Goal: Communication & Community: Participate in discussion

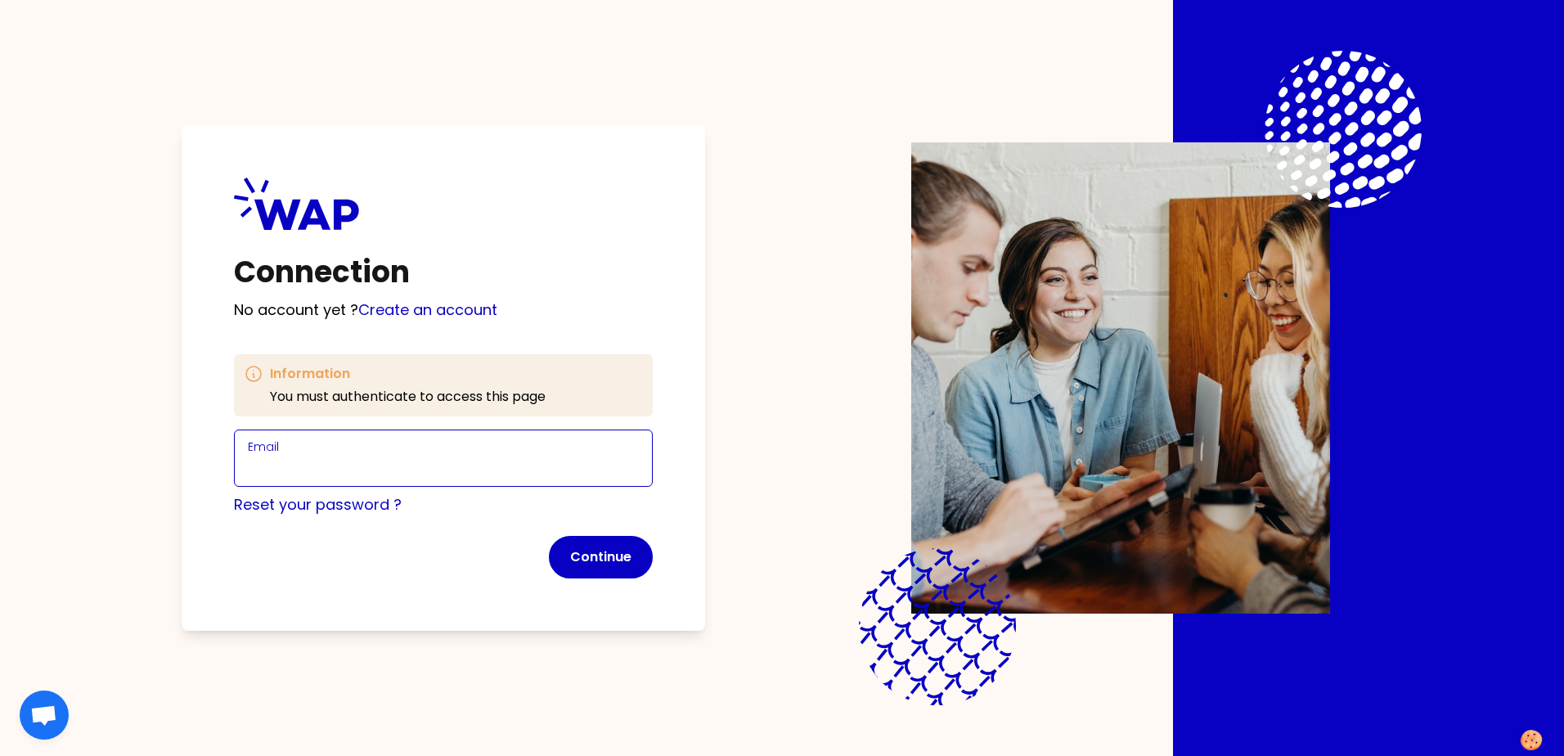
click at [321, 461] on input "Email" at bounding box center [443, 467] width 391 height 23
type input "[PERSON_NAME][EMAIL_ADDRESS][PERSON_NAME][DOMAIN_NAME]"
click at [431, 307] on link "Create an account" at bounding box center [427, 309] width 139 height 20
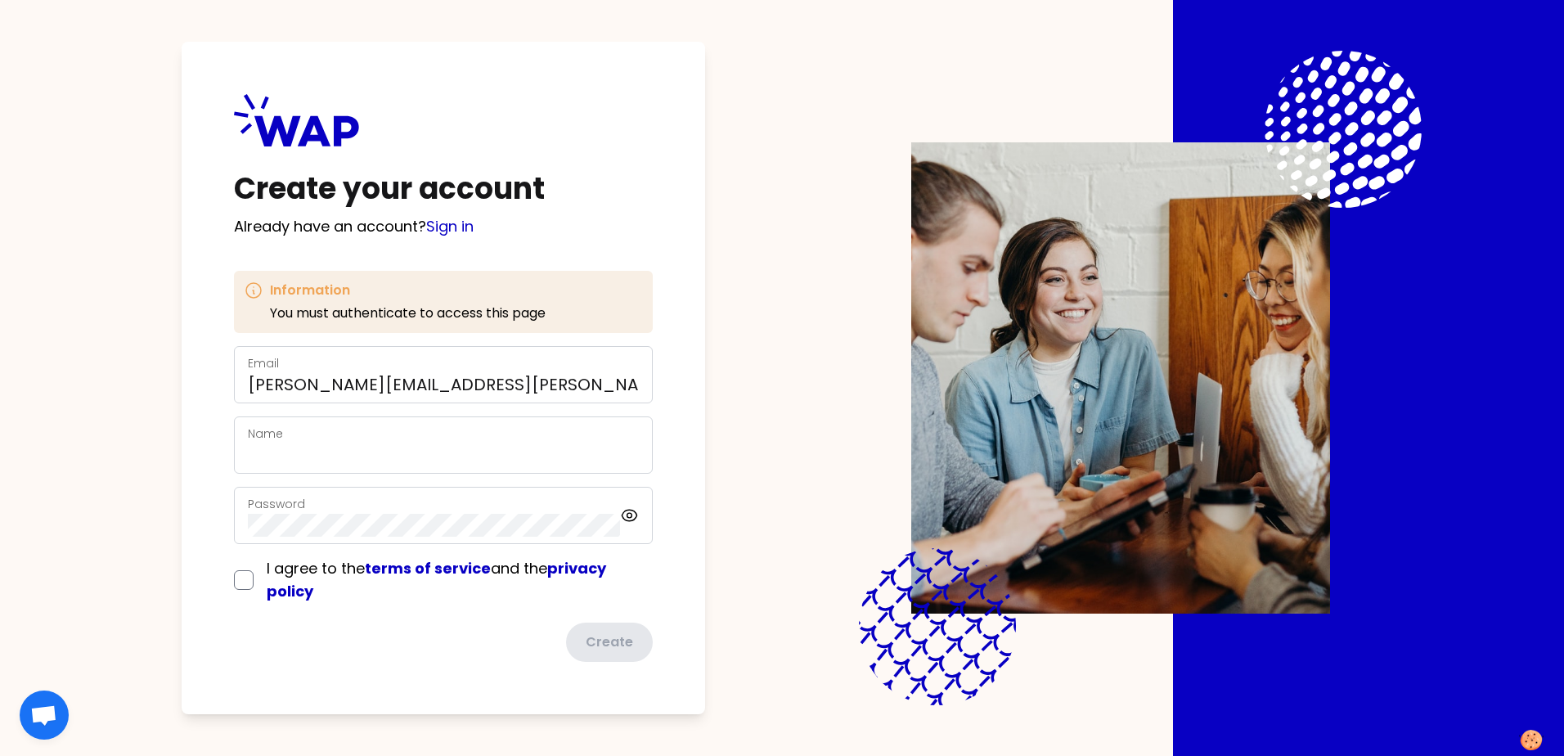
click at [335, 434] on div "Name" at bounding box center [443, 445] width 391 height 43
click at [689, 384] on div "Create your account Already have an account? Sign in Information You must authe…" at bounding box center [444, 378] width 524 height 672
click at [312, 462] on input "Agniesz" at bounding box center [443, 454] width 391 height 23
type input "[PERSON_NAME]"
click at [240, 581] on div "I agree to the terms of service and the privacy policy" at bounding box center [443, 580] width 419 height 46
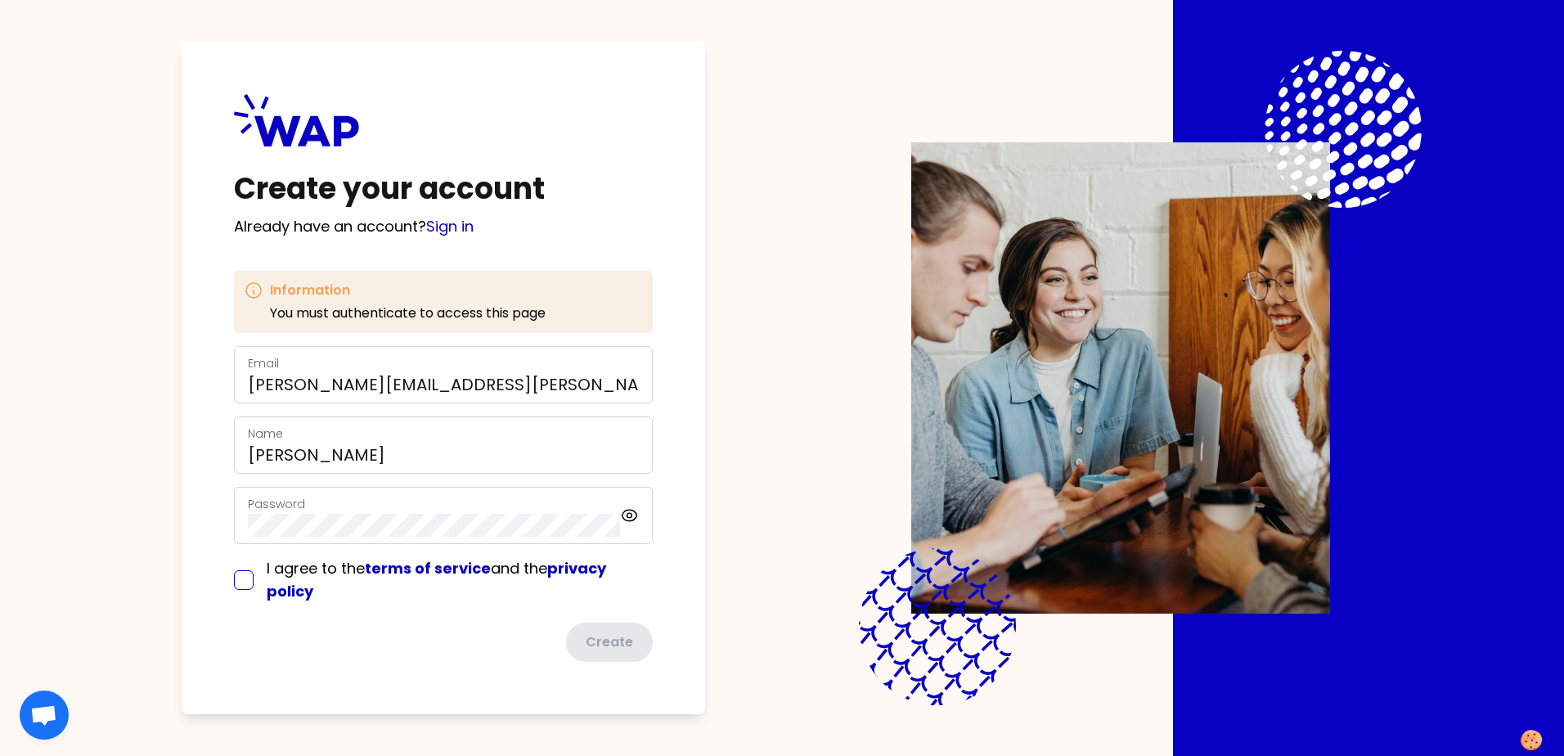
click at [243, 578] on input "checkbox" at bounding box center [244, 580] width 20 height 20
checkbox input "true"
click at [603, 637] on button "Create" at bounding box center [608, 642] width 90 height 43
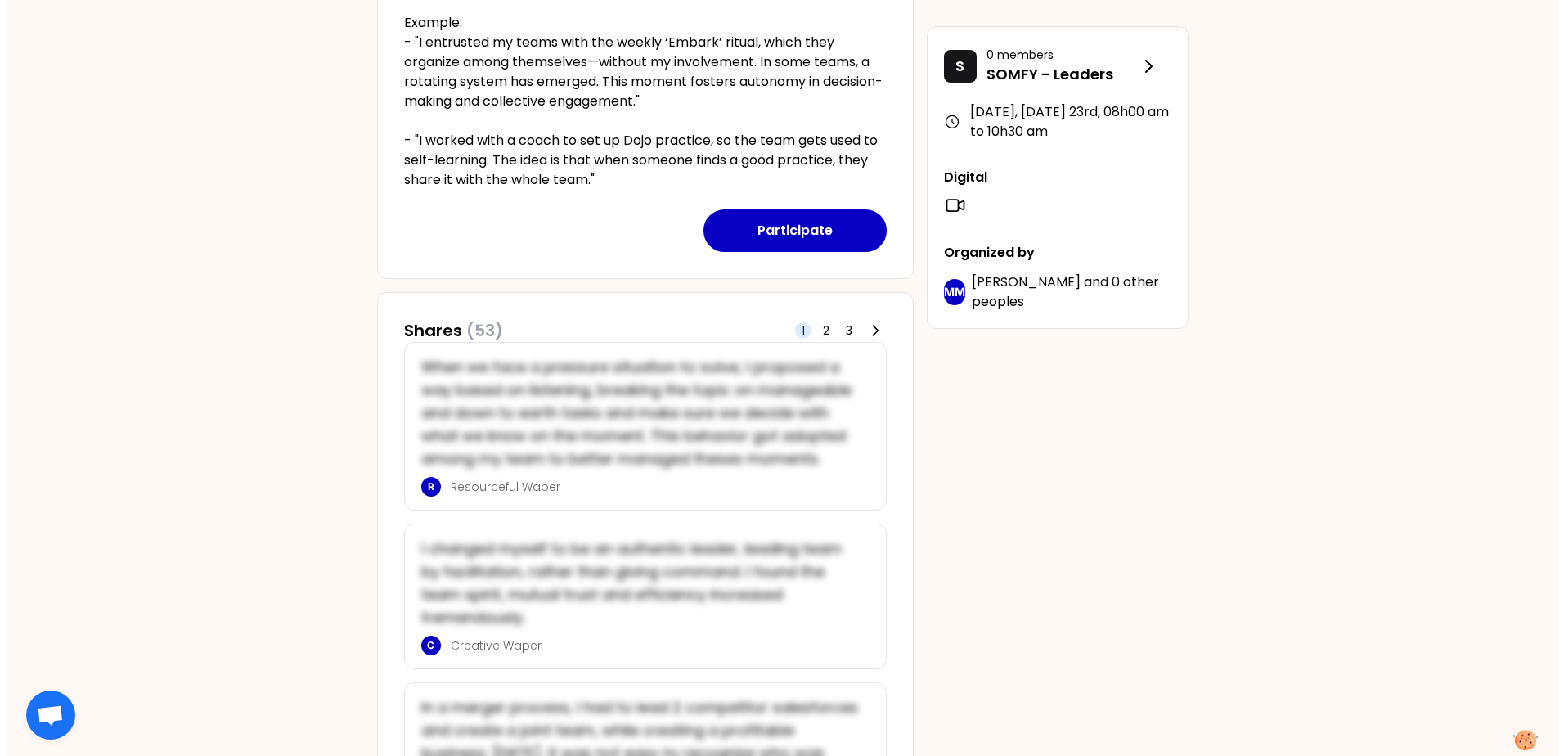
scroll to position [409, 0]
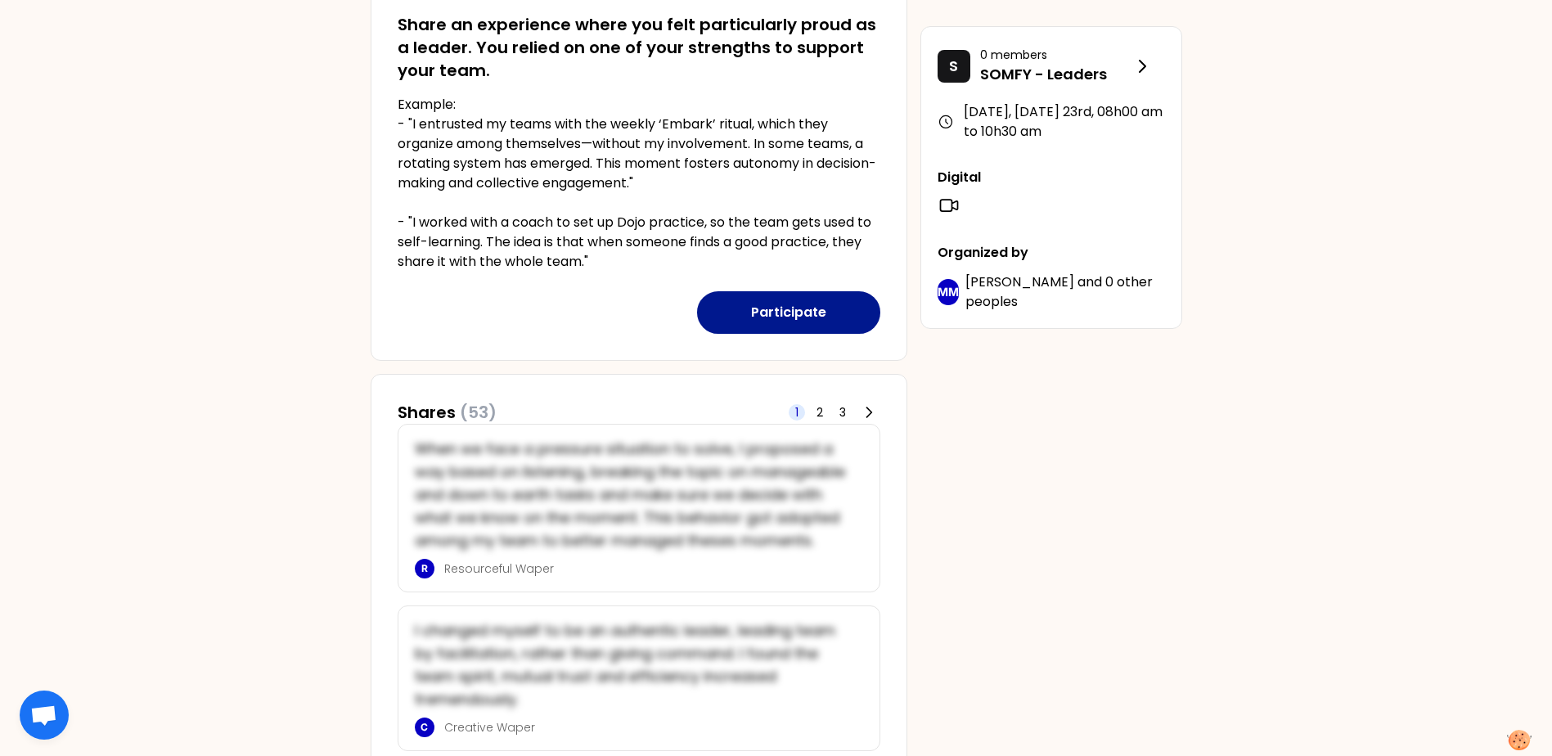
click at [788, 312] on button "Participate" at bounding box center [788, 312] width 183 height 43
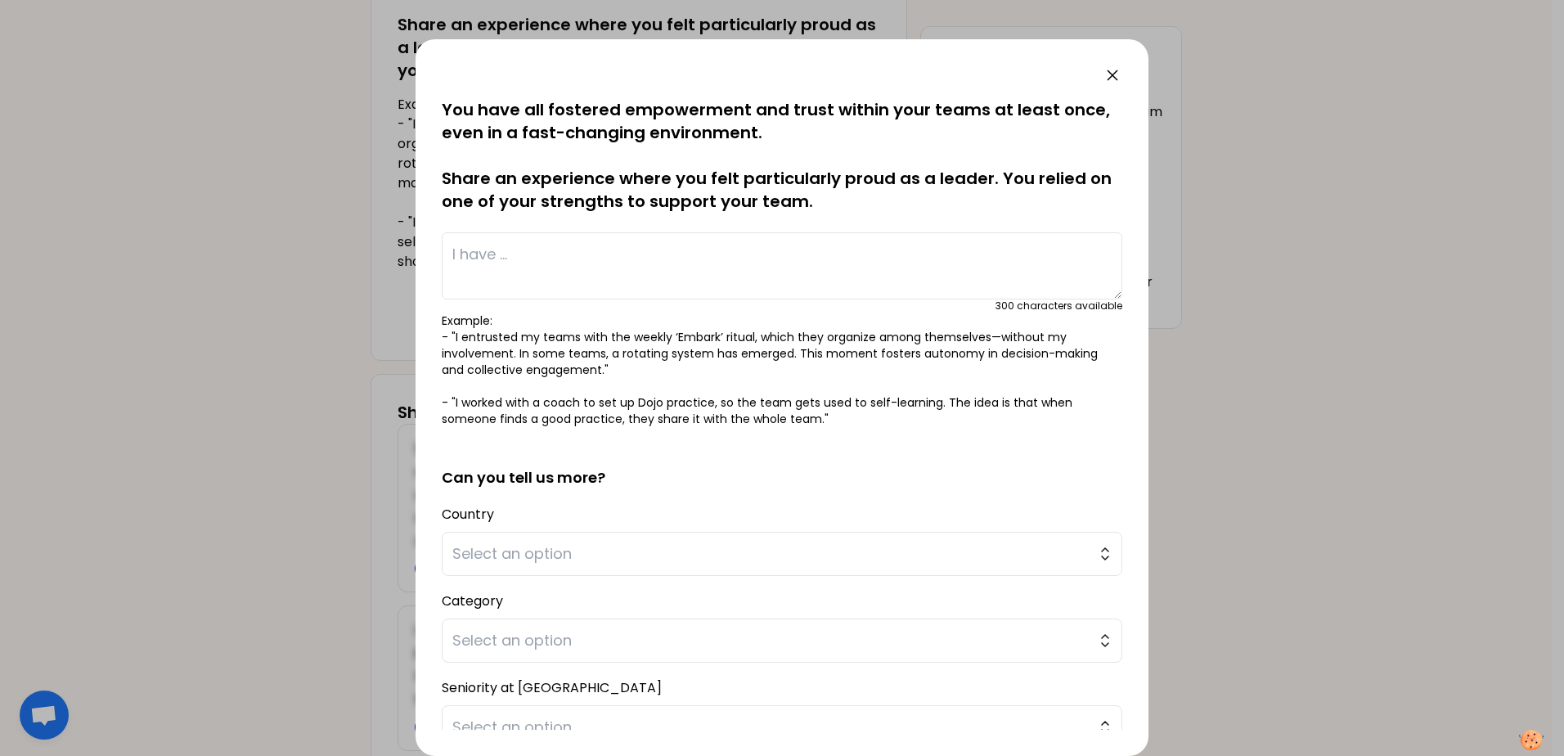
click at [457, 250] on textarea at bounding box center [782, 265] width 681 height 67
paste textarea "I built a committed team by dedicating important tasks to them, explaining the …"
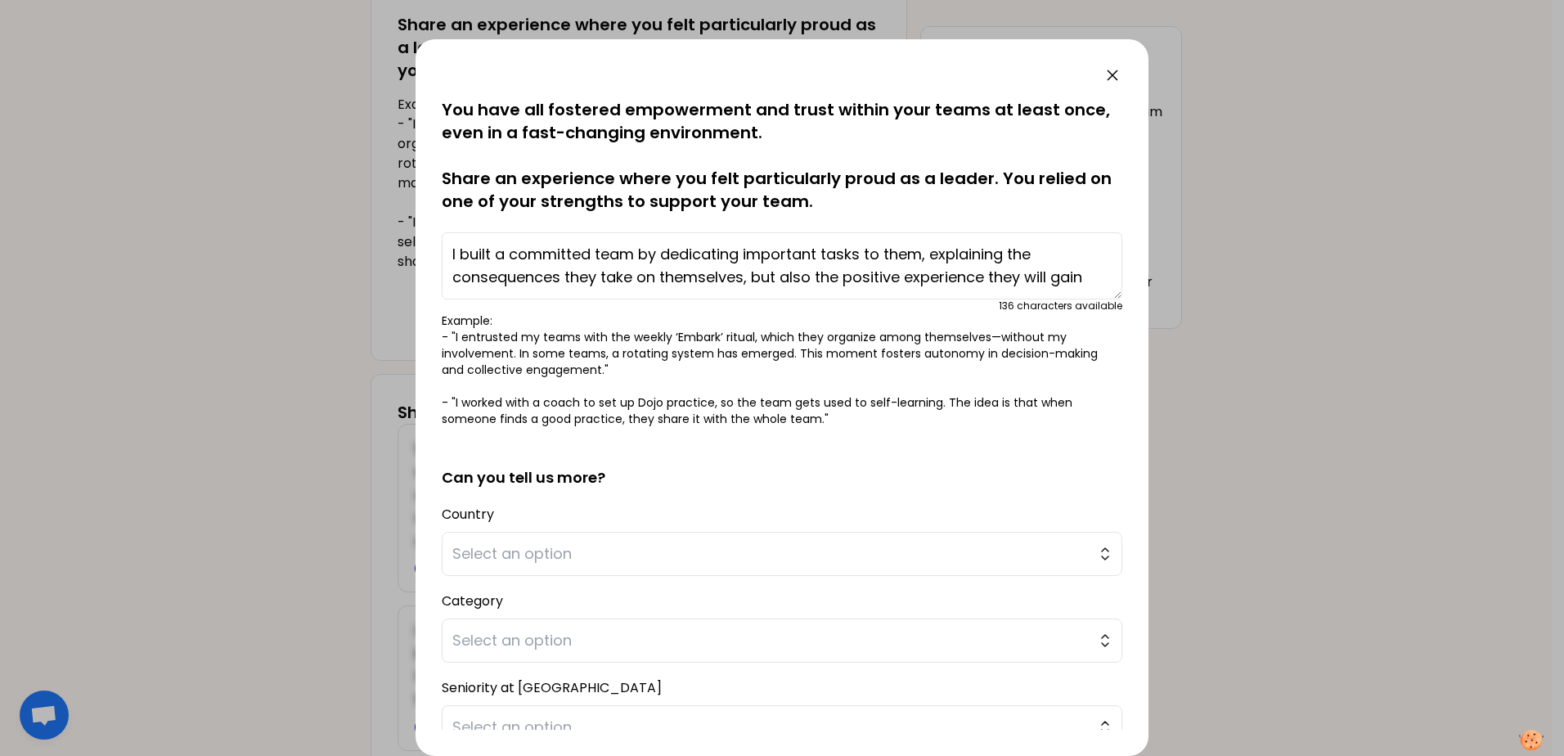
scroll to position [82, 0]
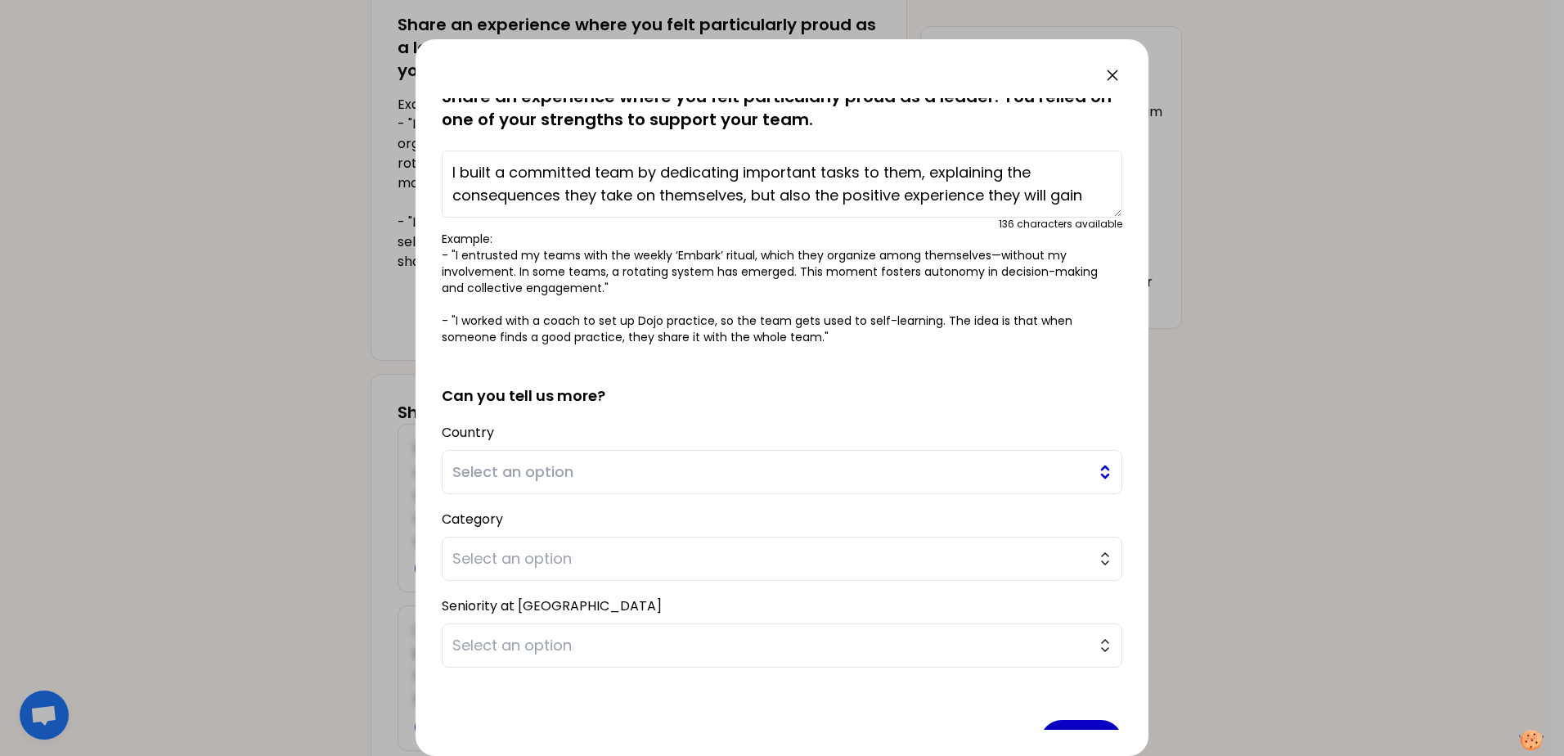
click at [766, 465] on span "Select an option" at bounding box center [770, 472] width 636 height 23
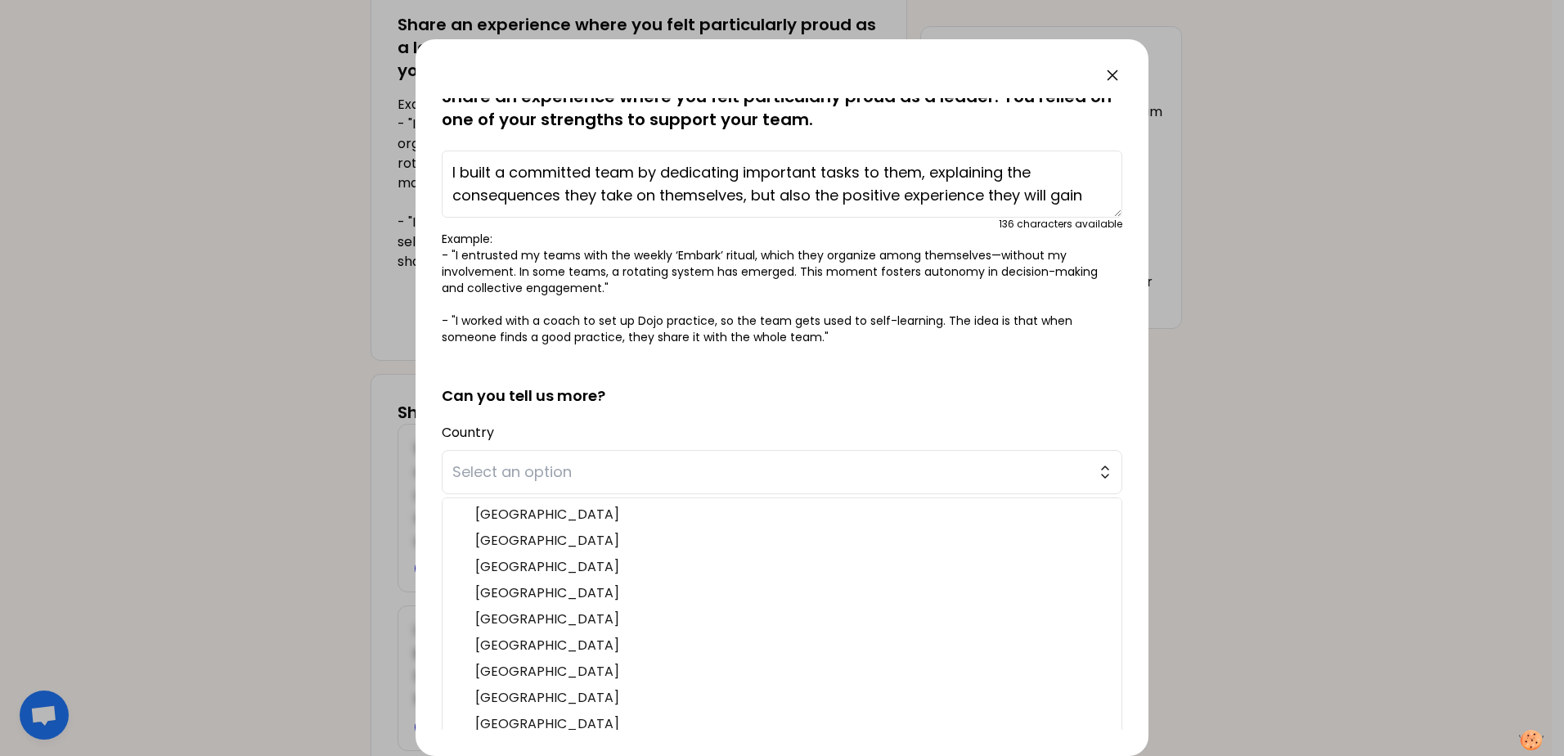
click at [843, 403] on h2 "Can you tell us more?" at bounding box center [782, 382] width 681 height 49
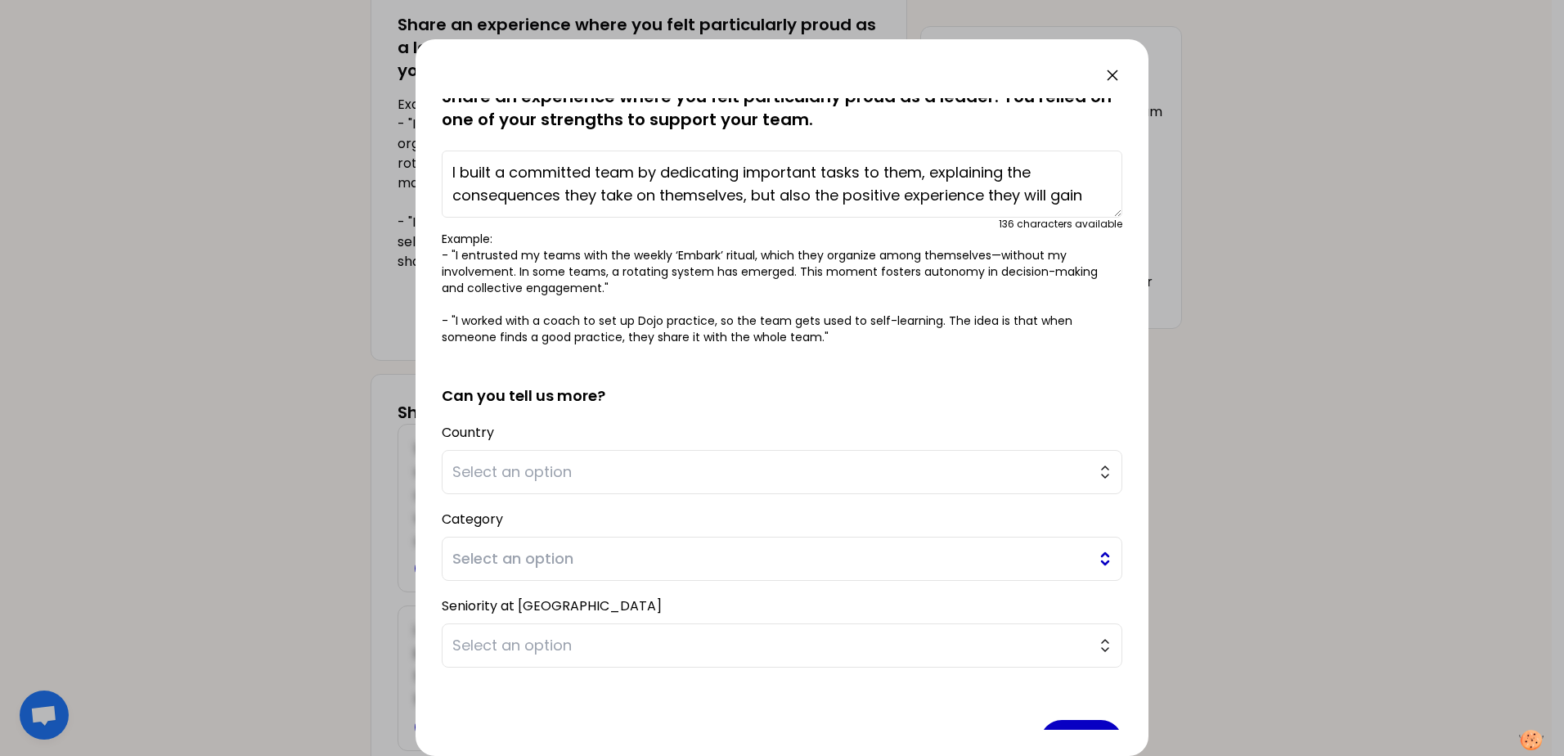
click at [826, 558] on span "Select an option" at bounding box center [770, 558] width 636 height 23
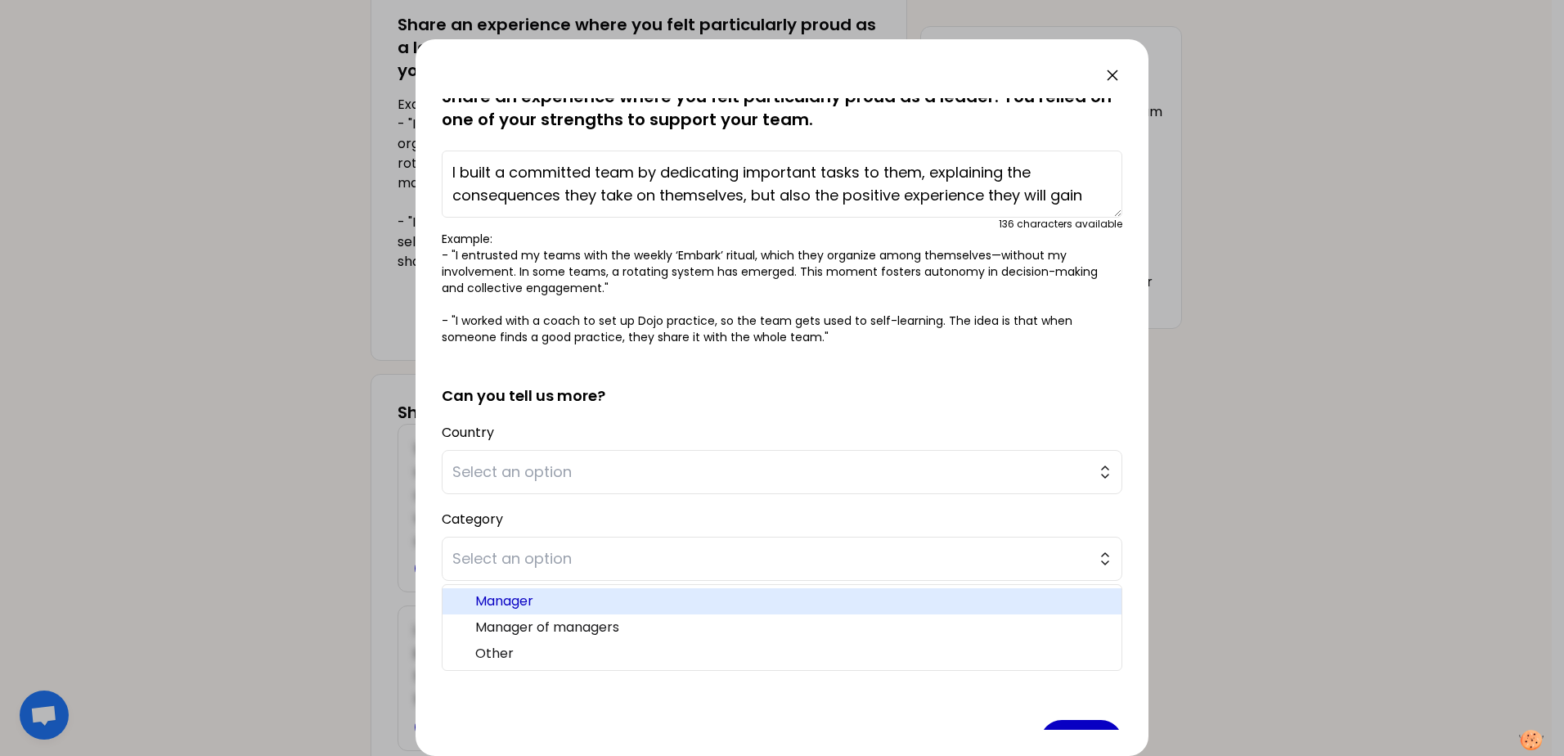
click at [497, 604] on span "Manager" at bounding box center [791, 601] width 633 height 20
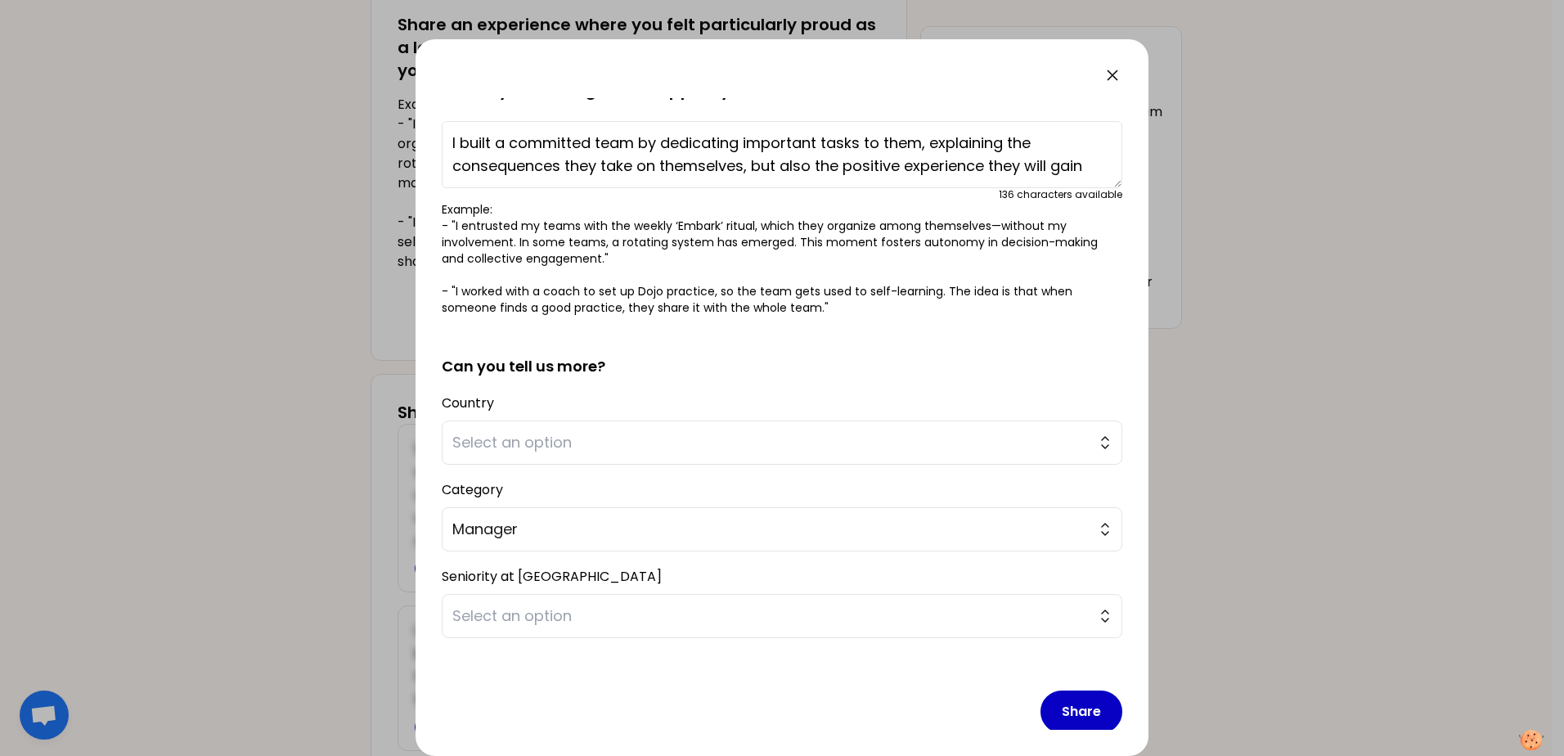
scroll to position [128, 0]
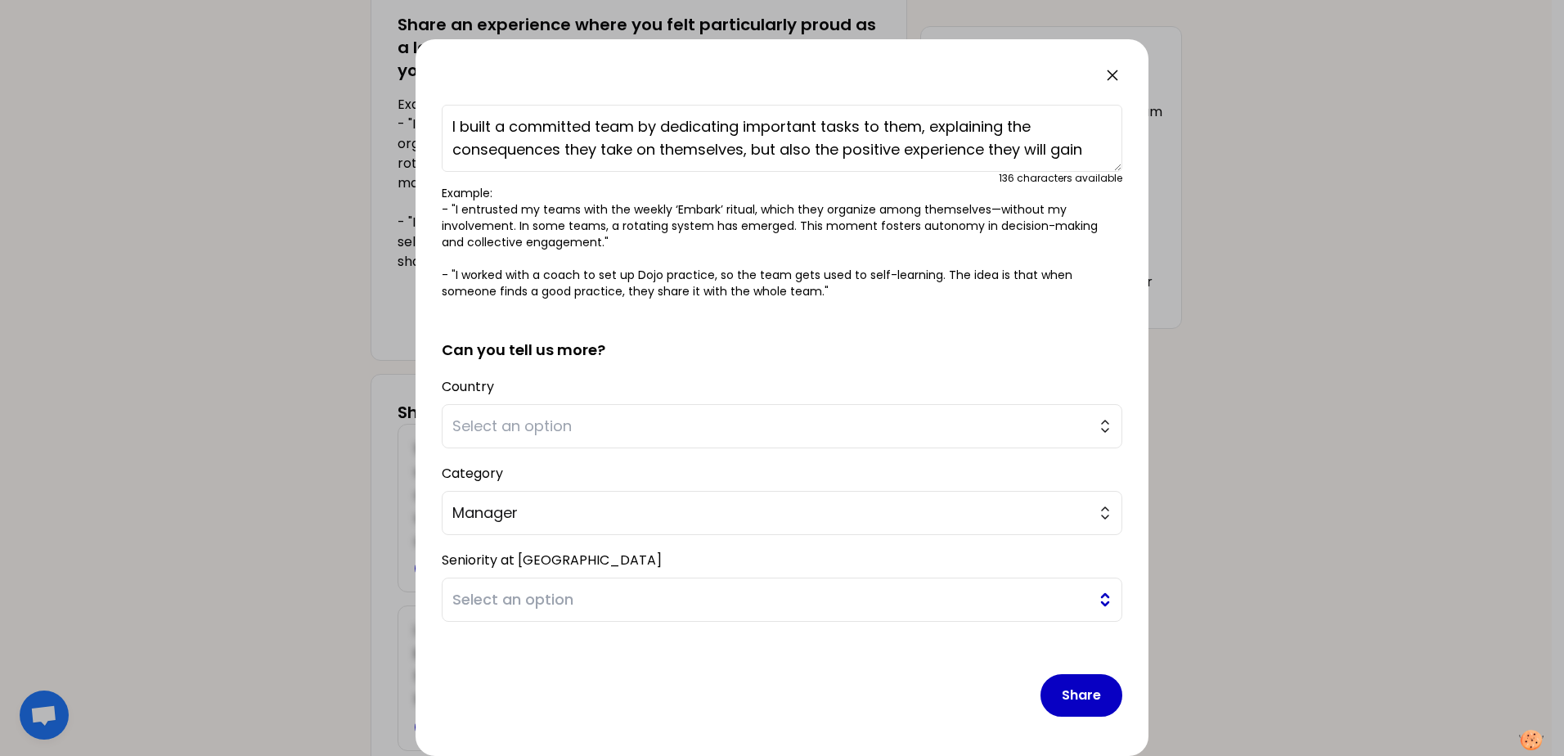
click at [576, 602] on span "Select an option" at bounding box center [770, 599] width 636 height 23
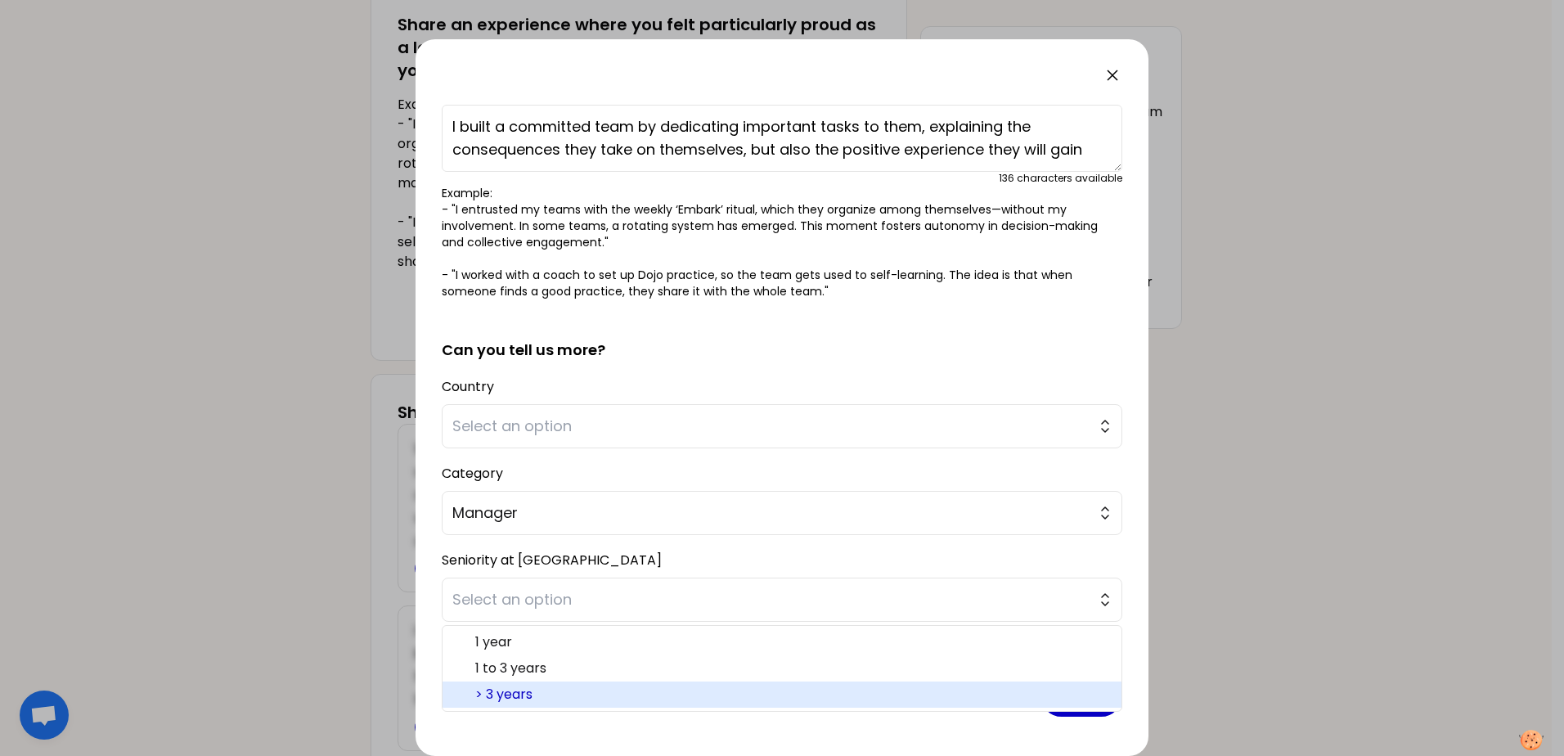
click at [530, 686] on span "> 3 years" at bounding box center [791, 695] width 633 height 20
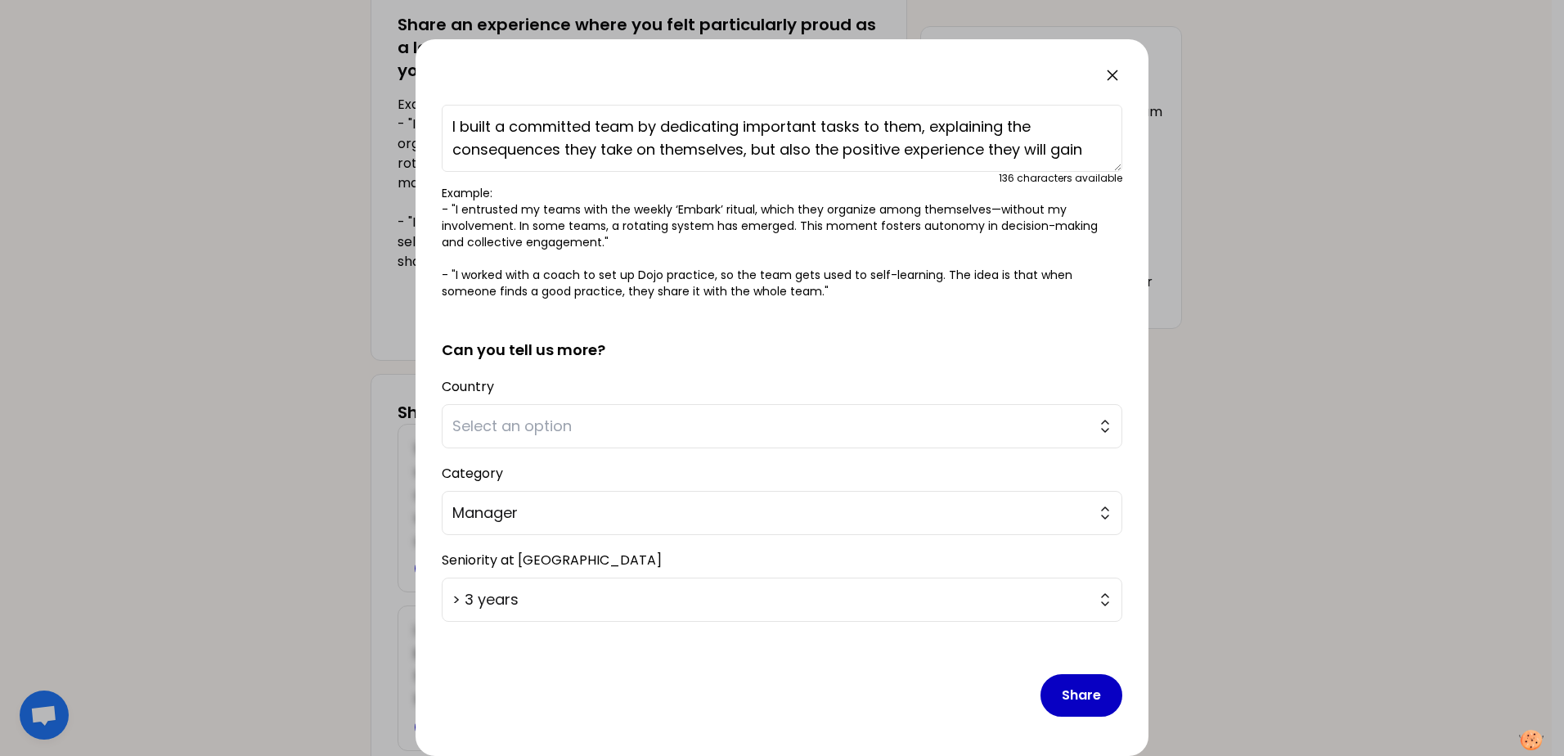
click at [1087, 146] on textarea "I built a committed team by dedicating important tasks to them, explaining the …" at bounding box center [782, 138] width 681 height 67
type textarea "I built a committed team by dedicating important tasks to them, explaining the …"
click at [1067, 693] on button "Share" at bounding box center [1081, 695] width 82 height 43
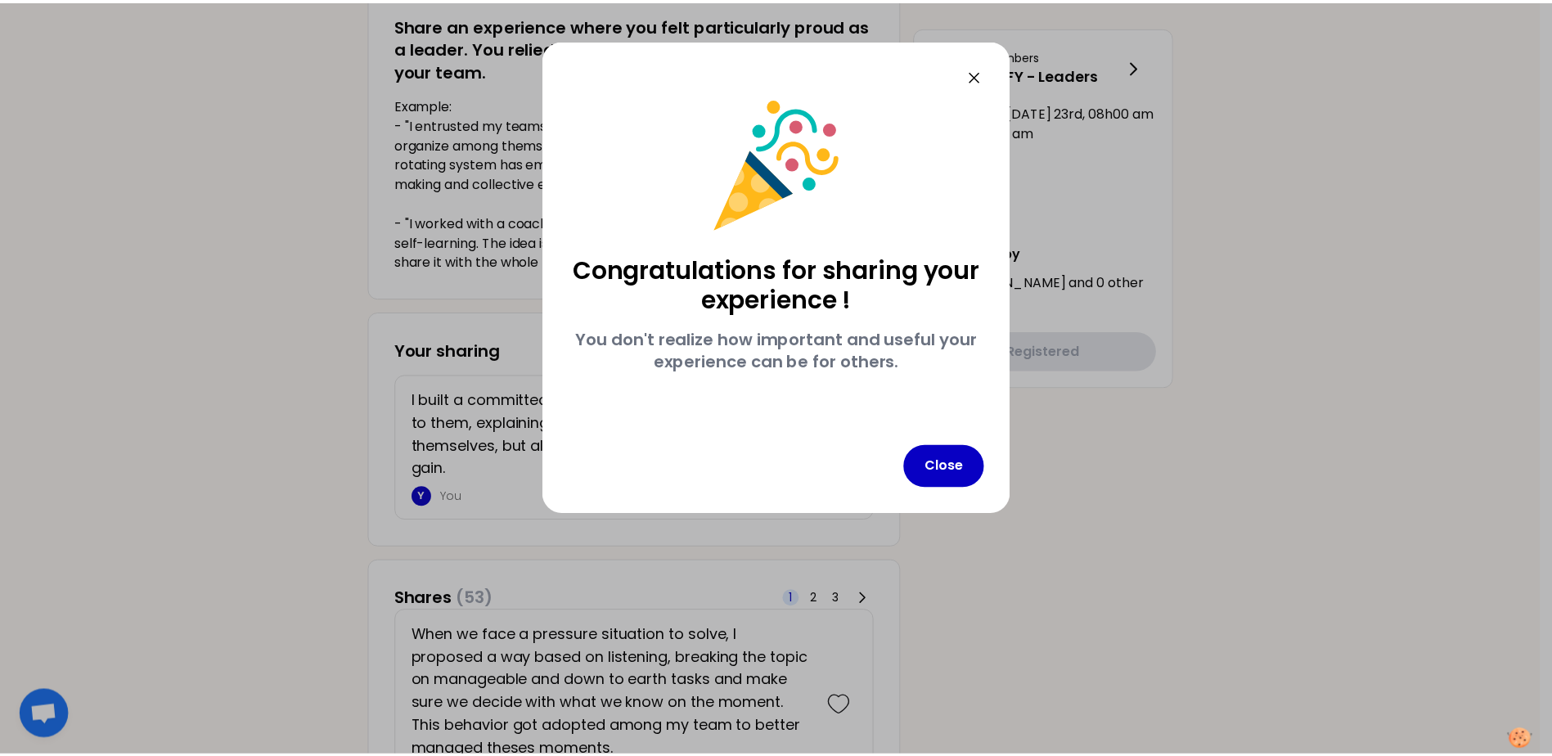
scroll to position [0, 0]
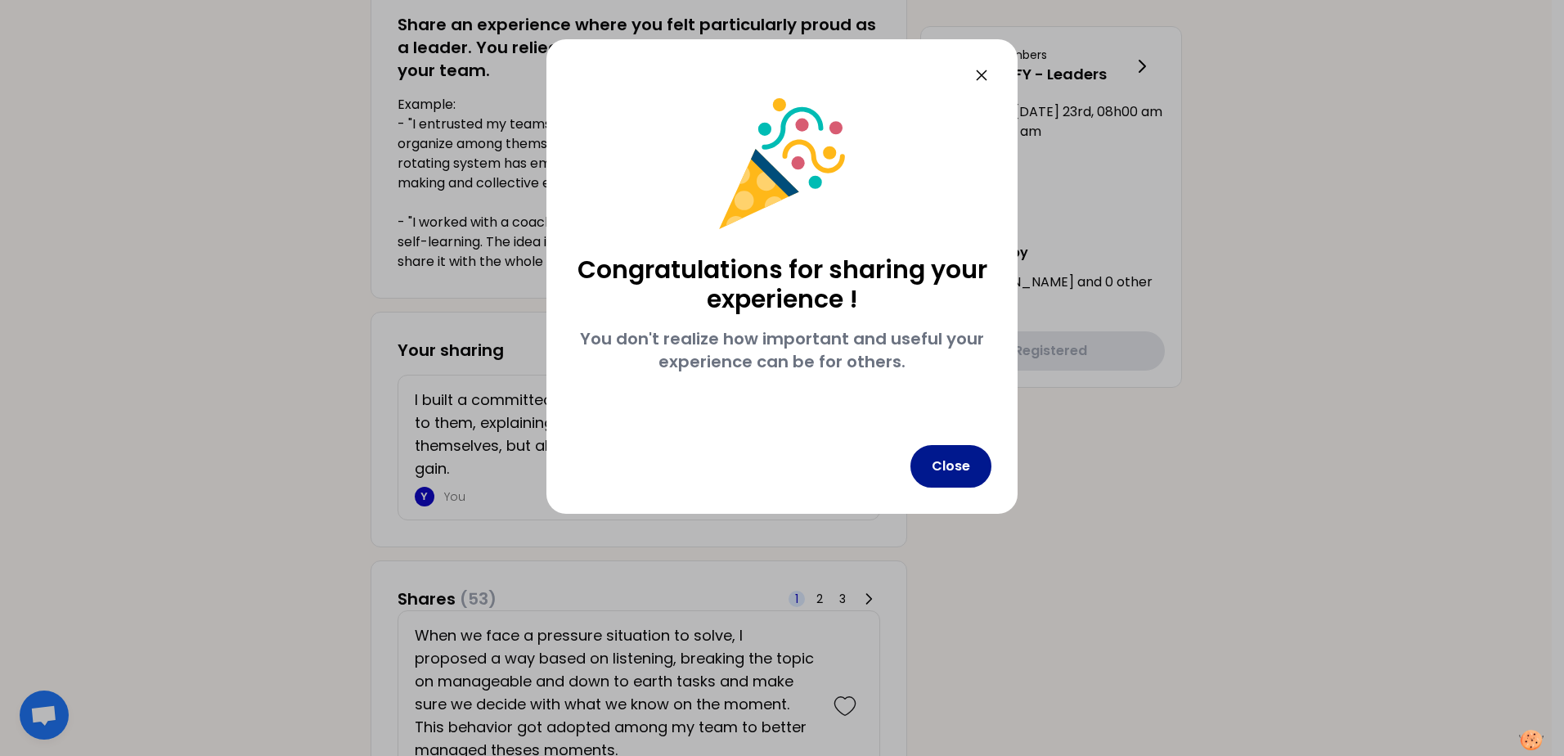
click at [959, 468] on button "Close" at bounding box center [950, 466] width 81 height 43
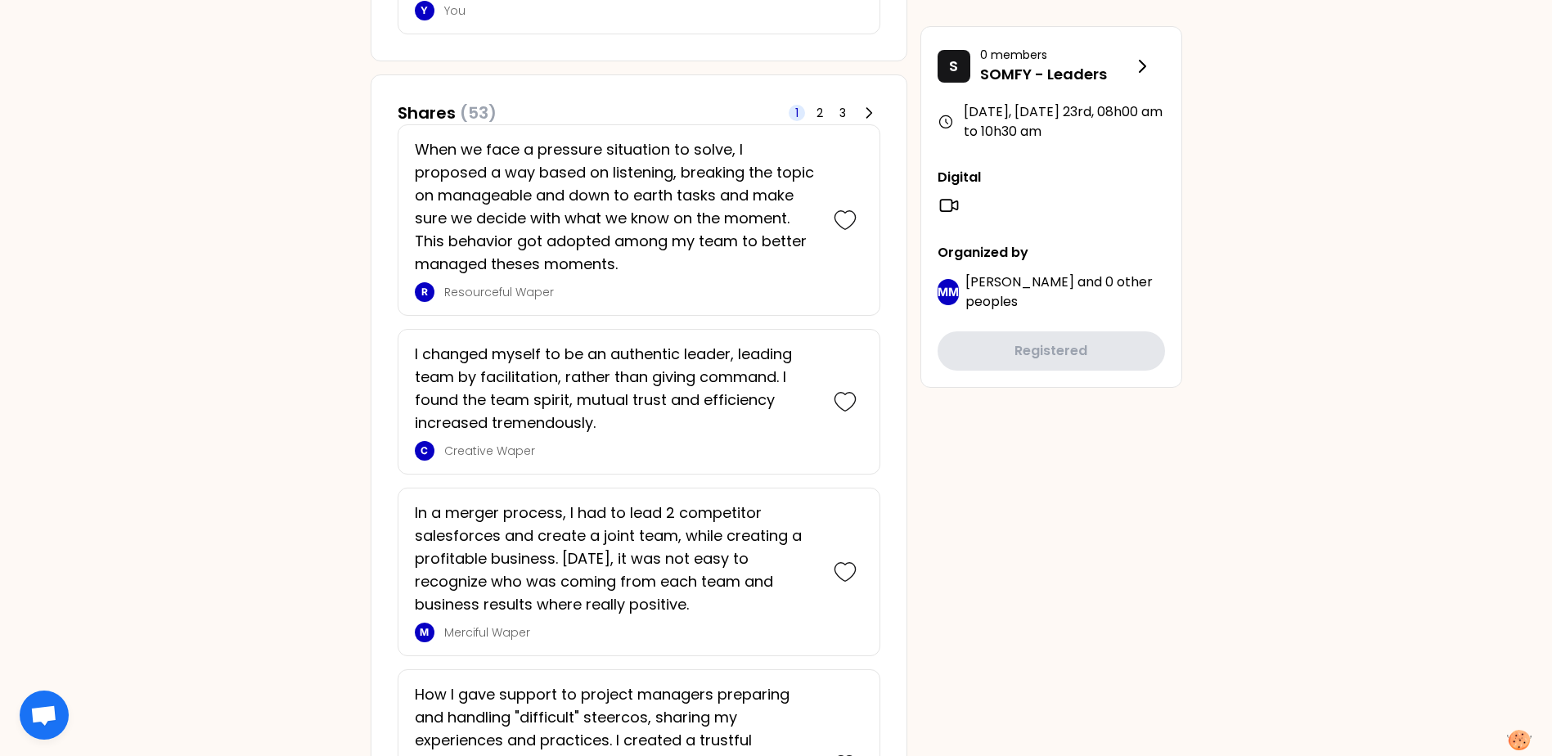
scroll to position [900, 0]
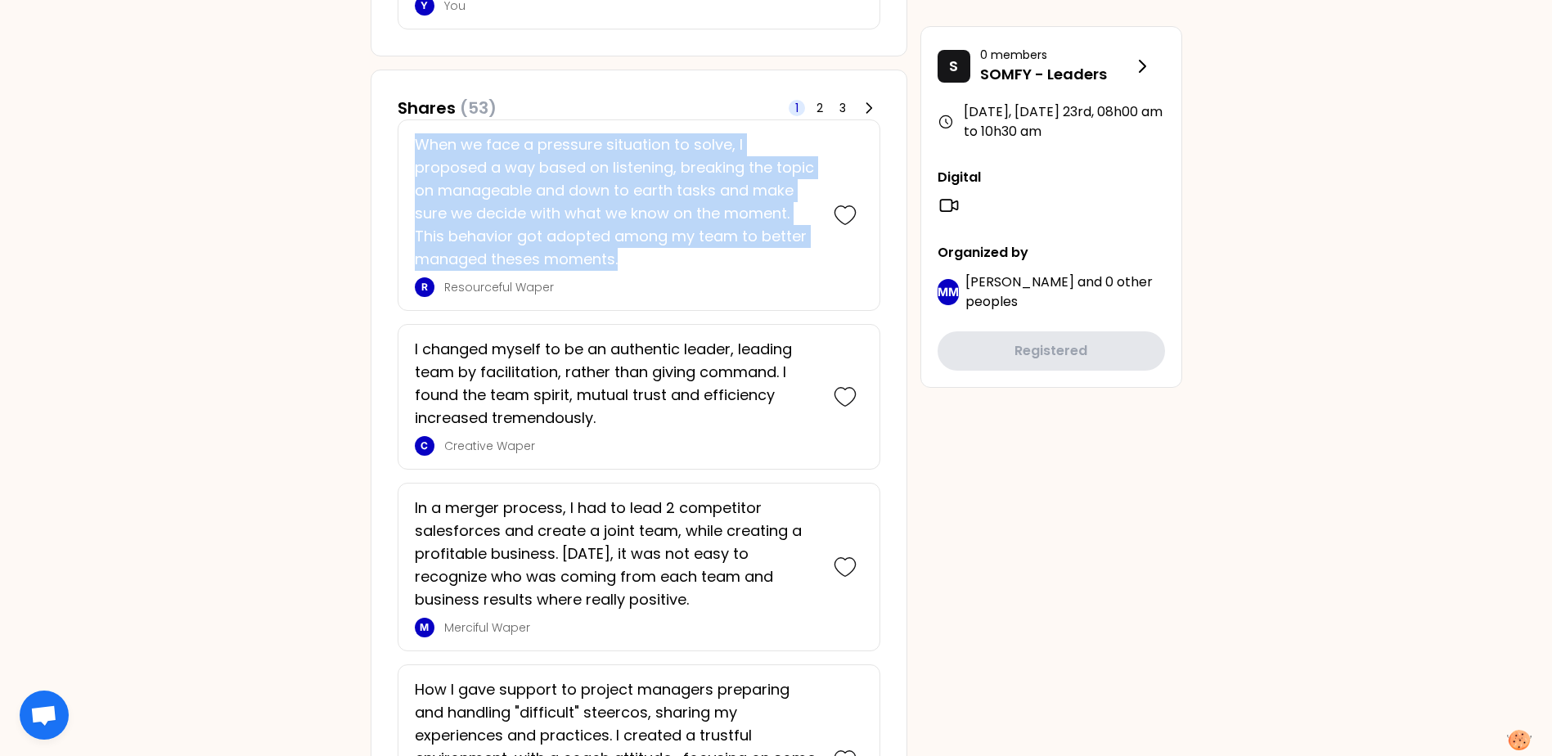
drag, startPoint x: 419, startPoint y: 141, endPoint x: 644, endPoint y: 254, distance: 251.7
click at [644, 254] on p "When we face a pressure situation to solve, I proposed a way based on listening…" at bounding box center [616, 201] width 402 height 137
copy p "When we face a pressure situation to solve, I proposed a way based on listening…"
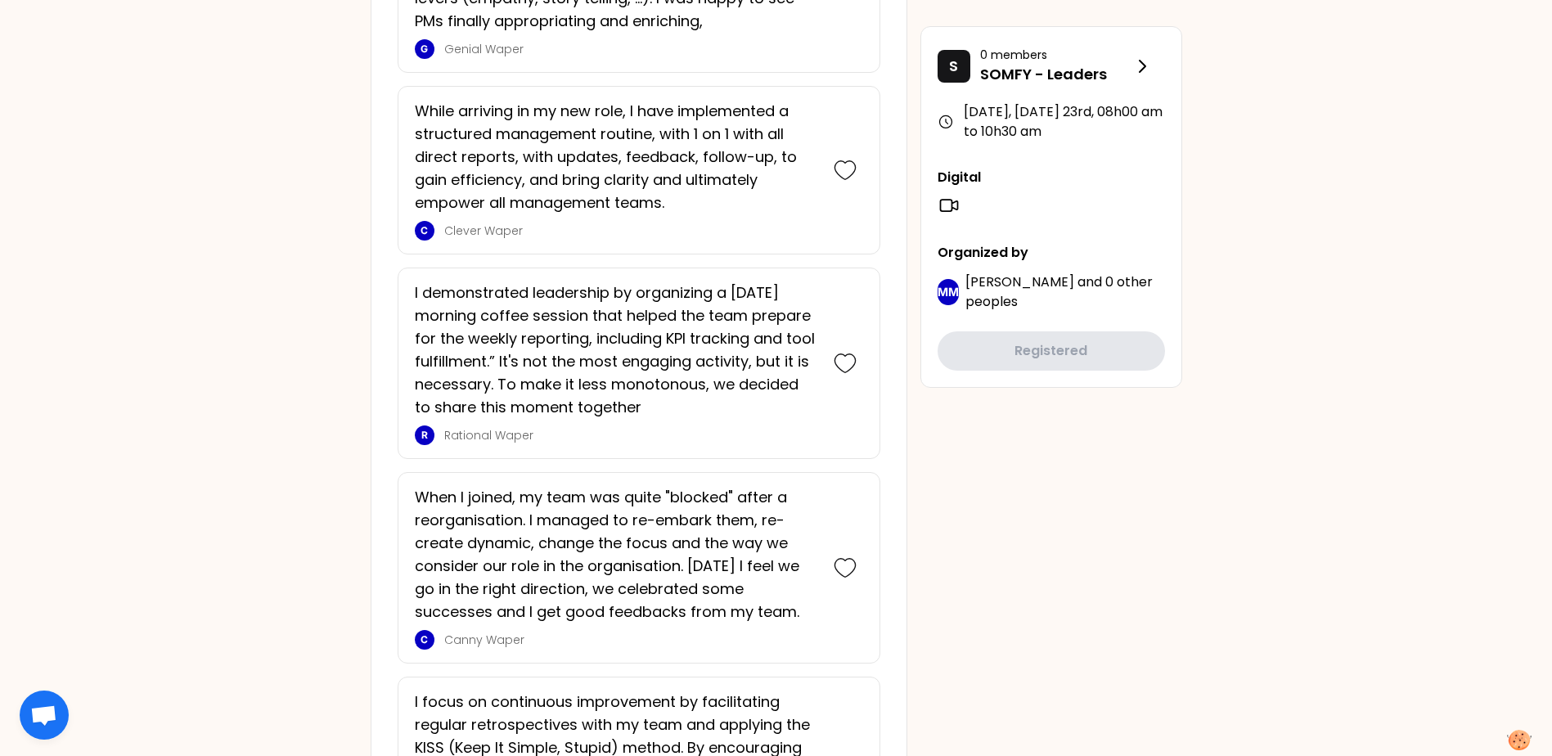
scroll to position [1718, 0]
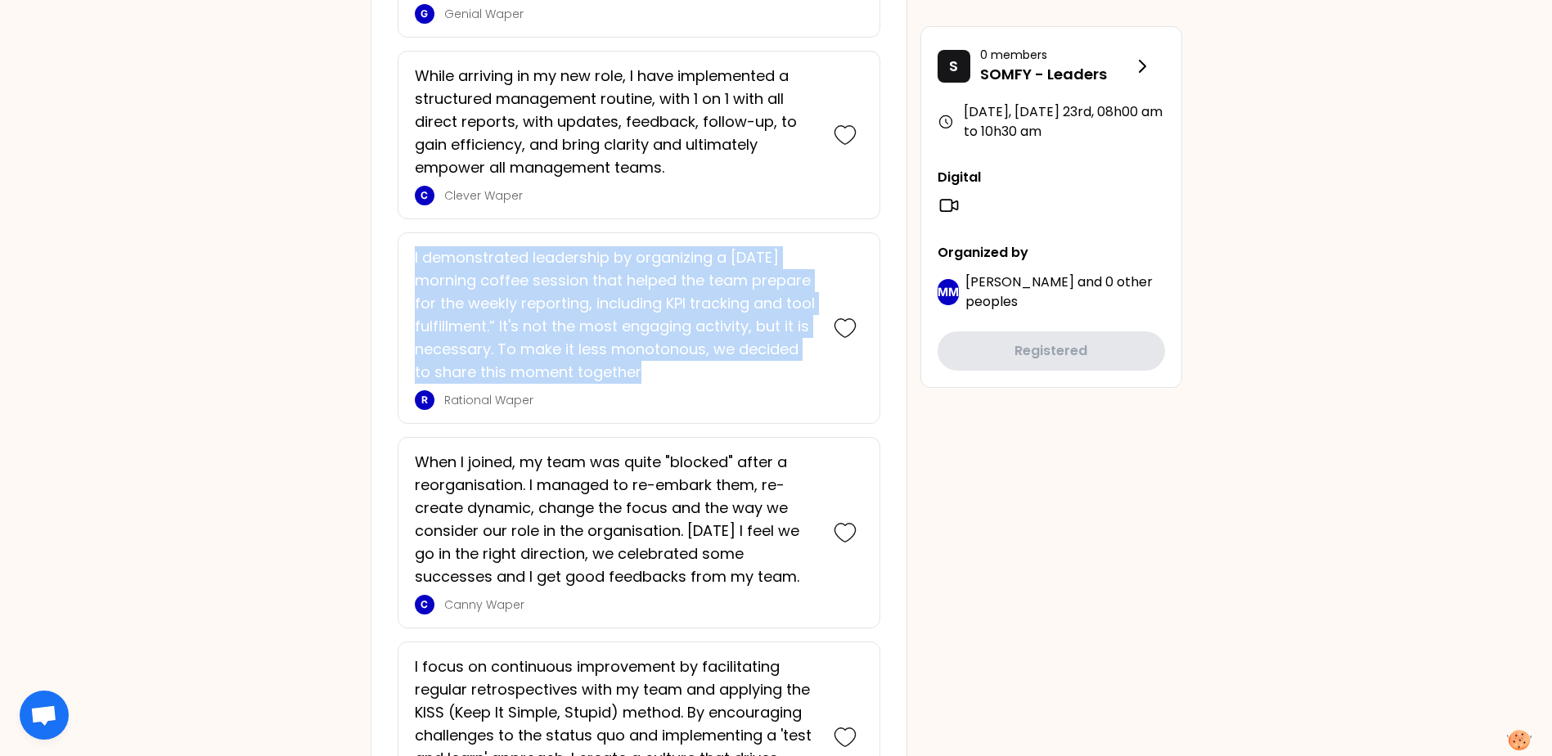
drag, startPoint x: 415, startPoint y: 254, endPoint x: 645, endPoint y: 368, distance: 256.4
click at [645, 368] on p "I demonstrated leadership by organizing a [DATE] morning coffee session that he…" at bounding box center [616, 314] width 402 height 137
copy p "I demonstrated leadership by organizing a [DATE] morning coffee session that he…"
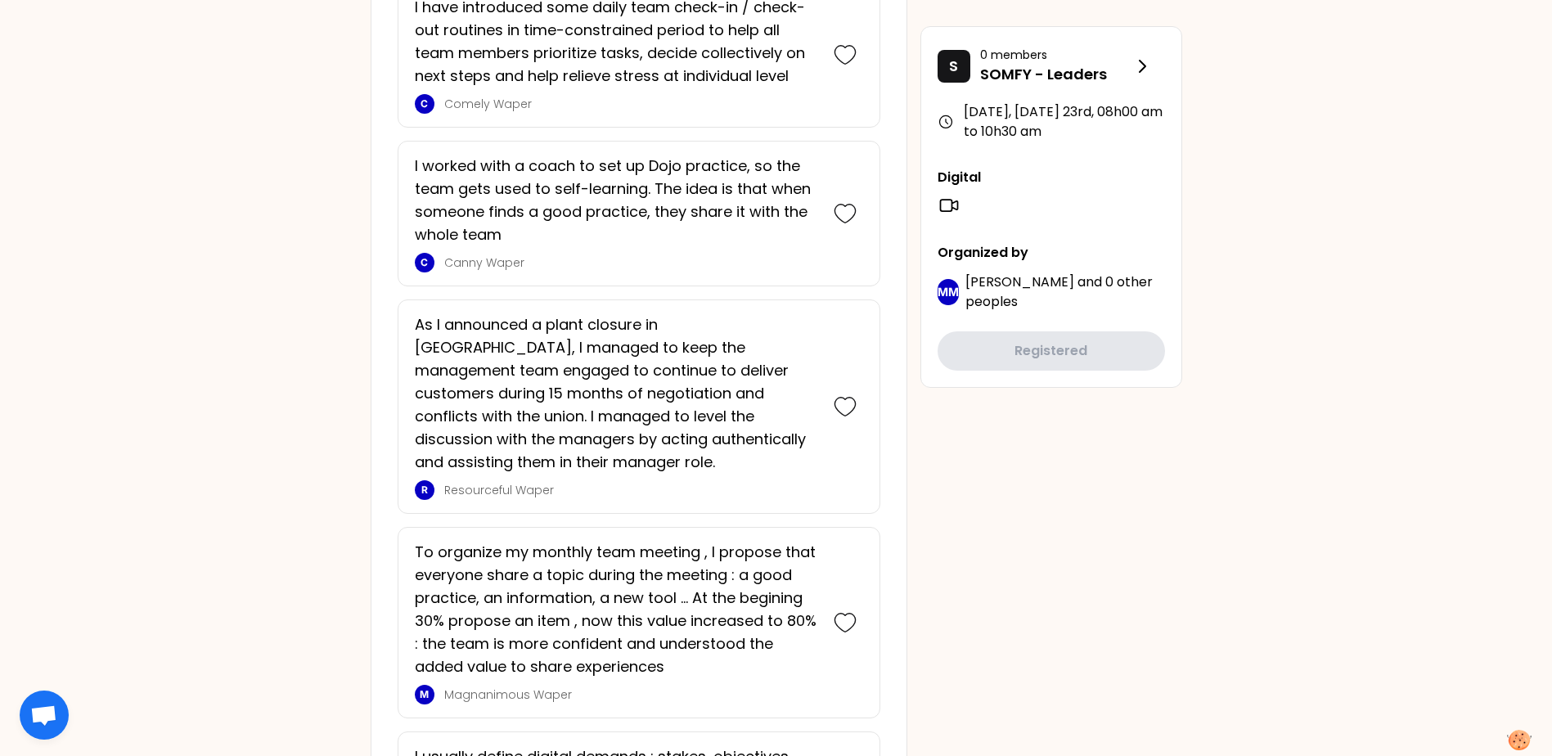
scroll to position [2618, 0]
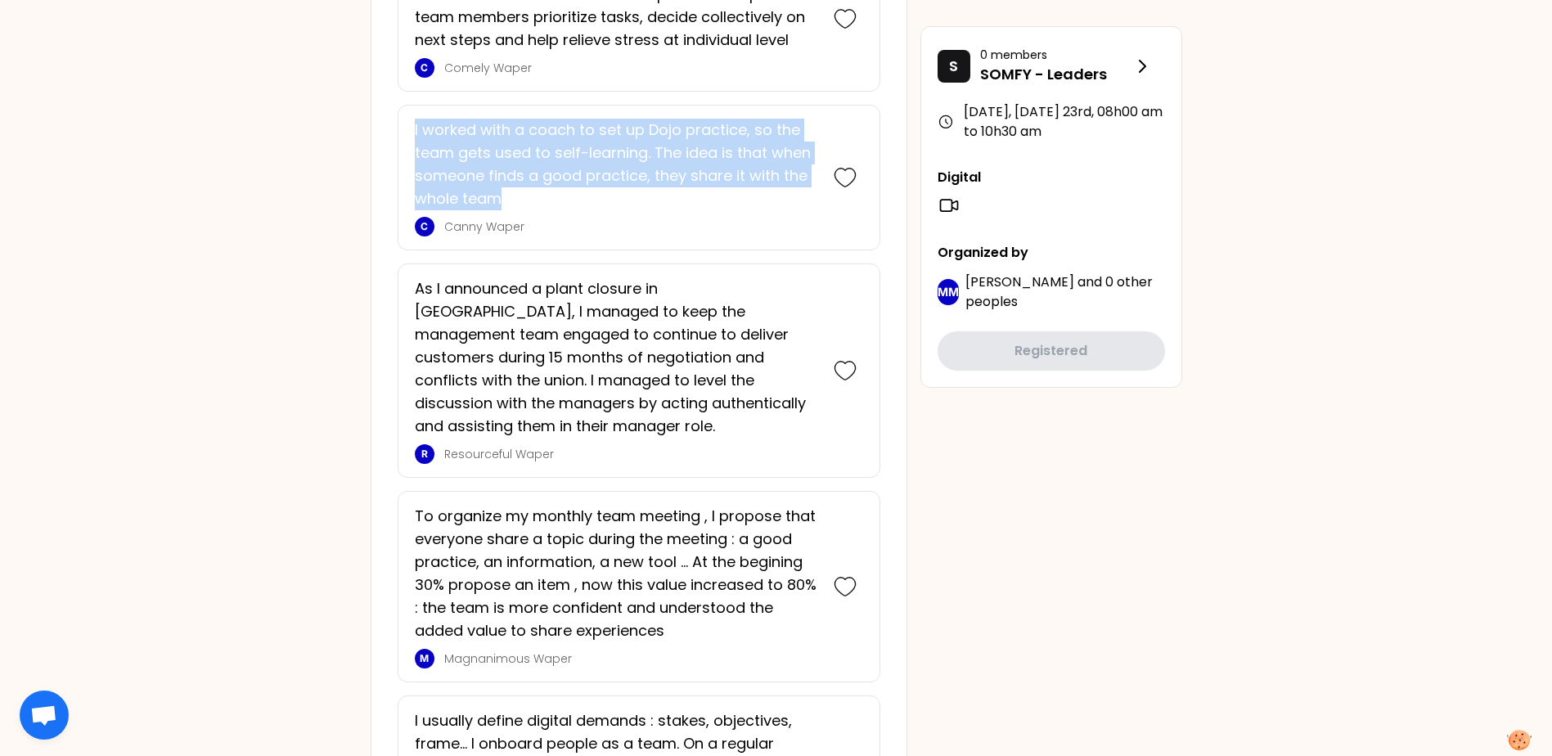
drag, startPoint x: 416, startPoint y: 128, endPoint x: 524, endPoint y: 191, distance: 126.1
click at [524, 191] on p "I worked with a coach to set up Dojo practice, so the team gets used to self-le…" at bounding box center [616, 165] width 402 height 92
copy p "I worked with a coach to set up Dojo practice, so the team gets used to self-le…"
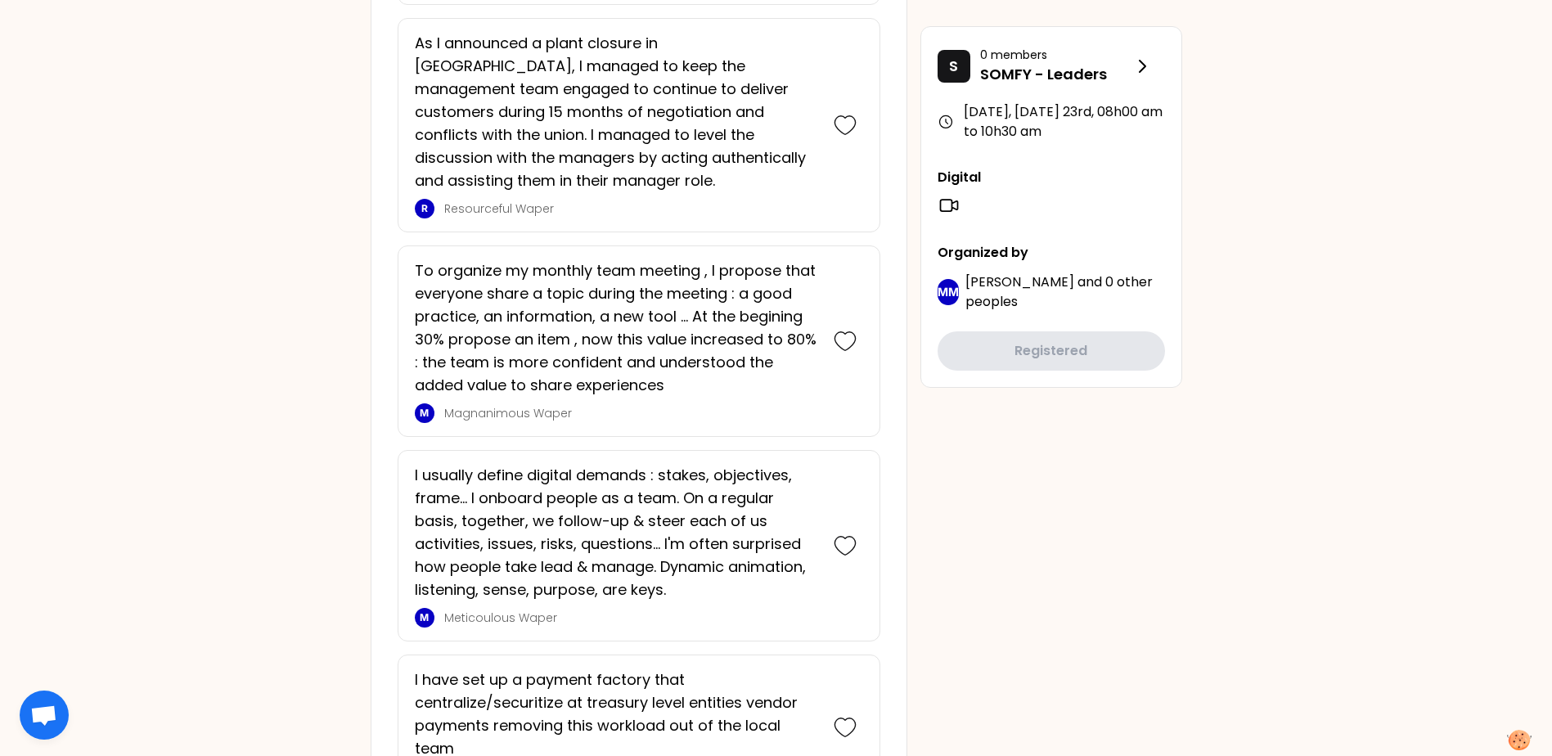
scroll to position [2945, 0]
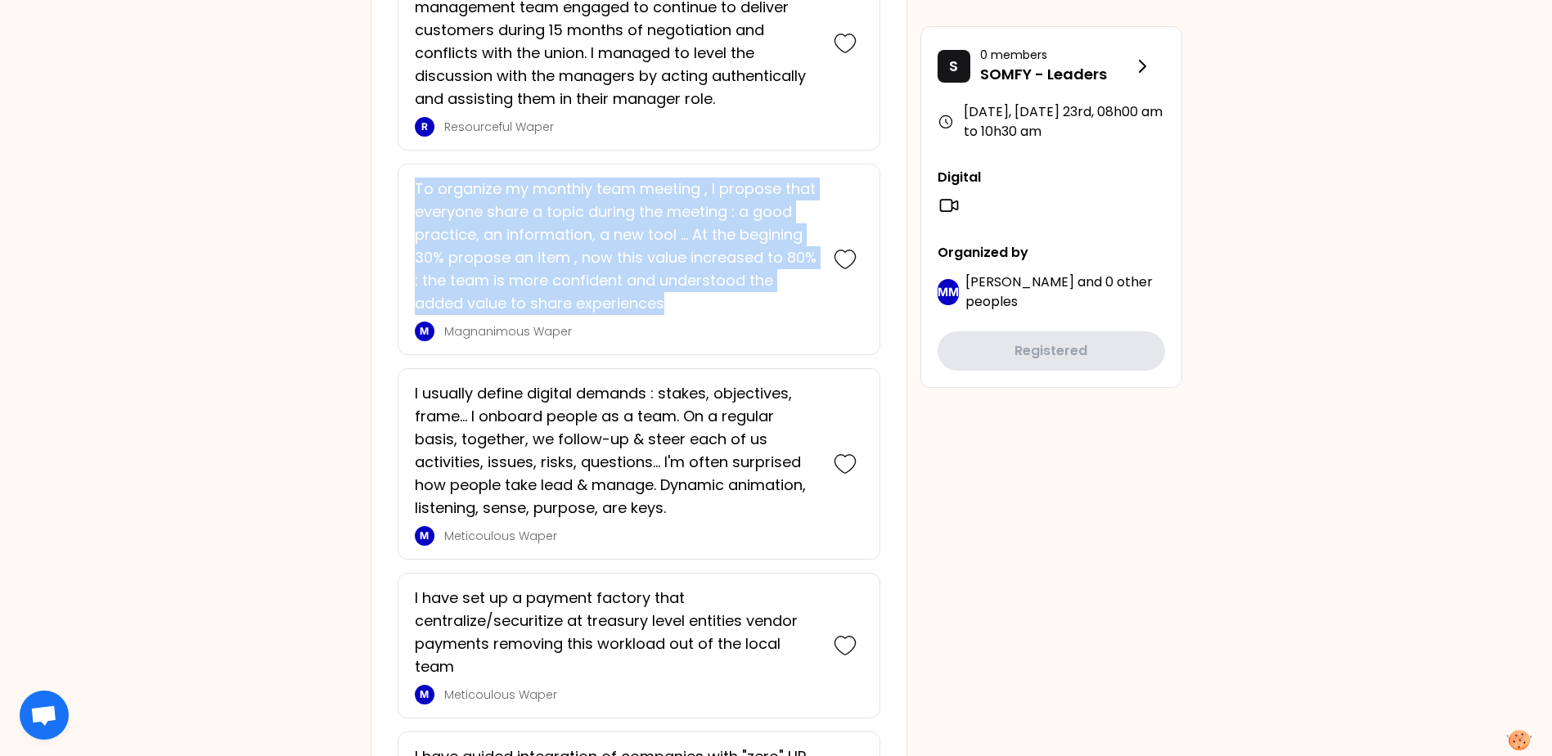
drag, startPoint x: 416, startPoint y: 160, endPoint x: 673, endPoint y: 275, distance: 282.0
click at [673, 275] on p "To organize my monthly team meeting , I propose that everyone share a topic dur…" at bounding box center [616, 246] width 402 height 137
copy p "To organize my monthly team meeting , I propose that everyone share a topic dur…"
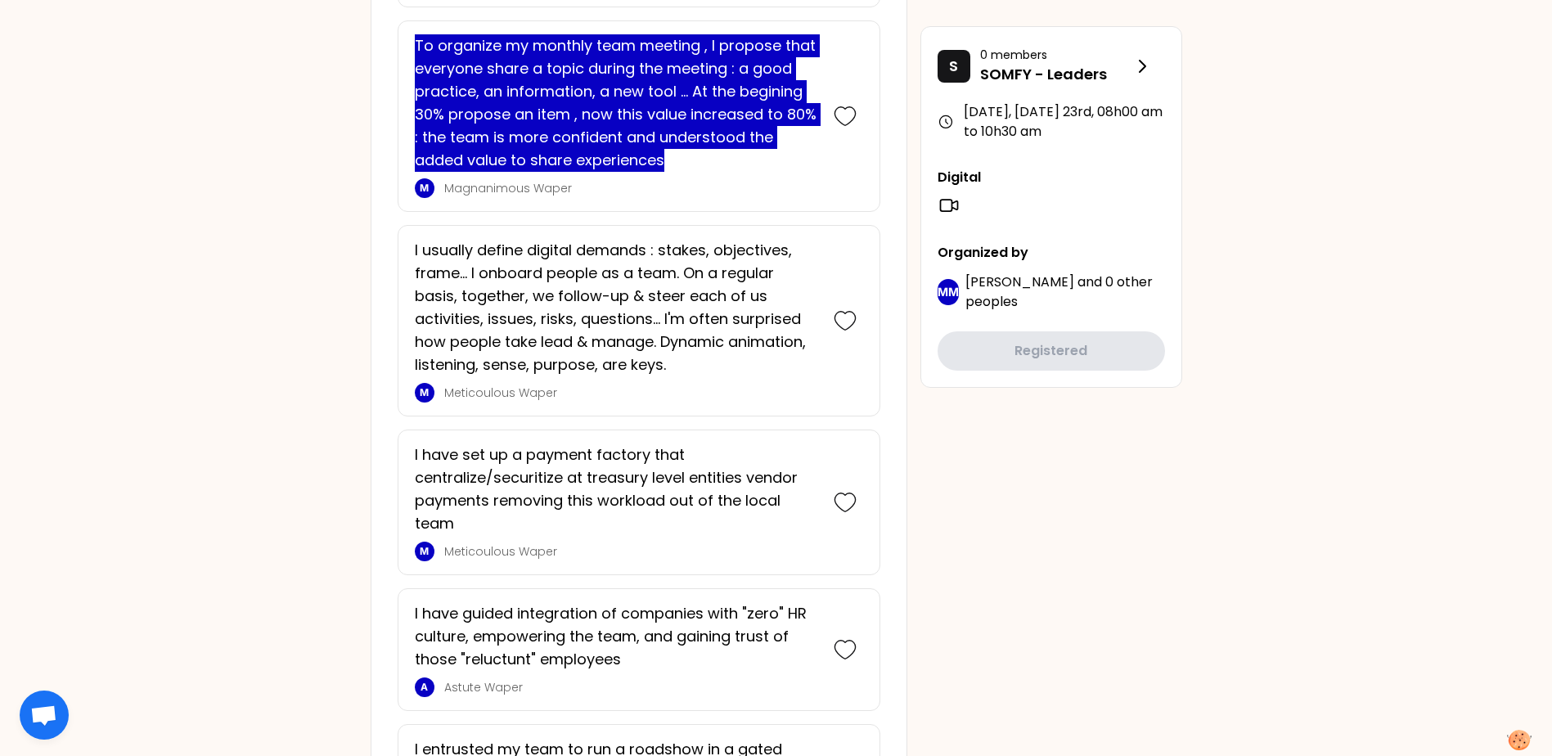
scroll to position [3108, 0]
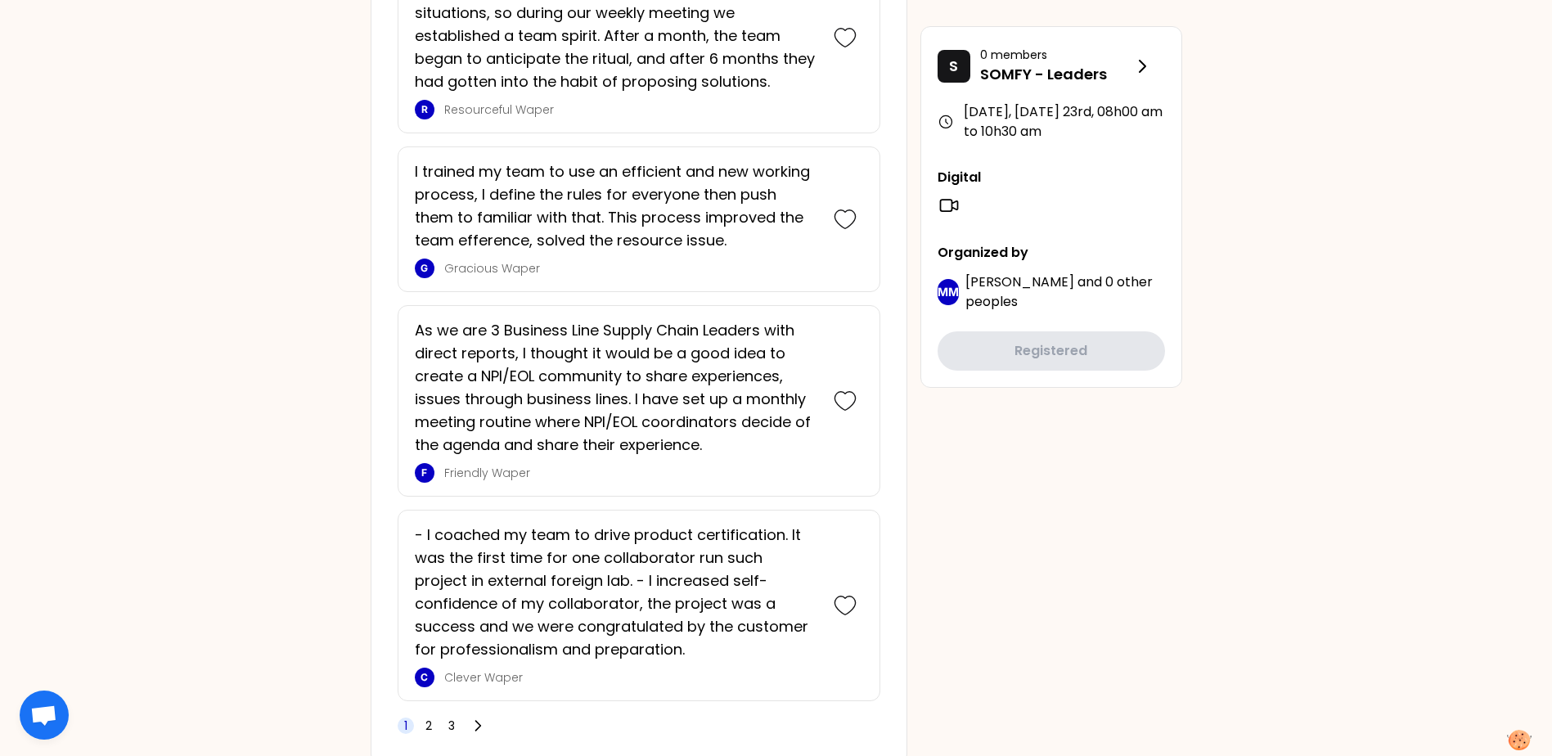
scroll to position [4089, 0]
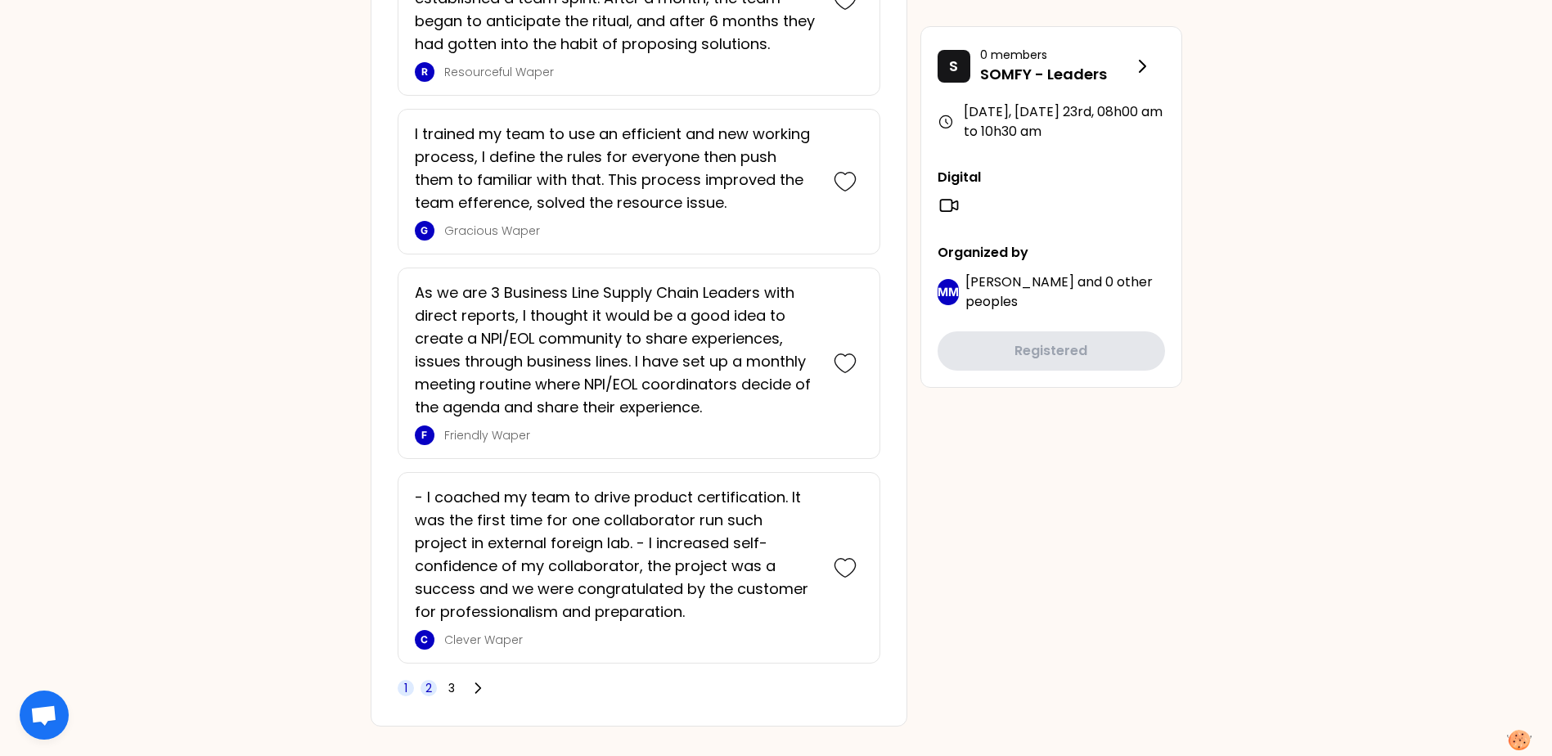
click at [426, 680] on span "2" at bounding box center [428, 688] width 7 height 16
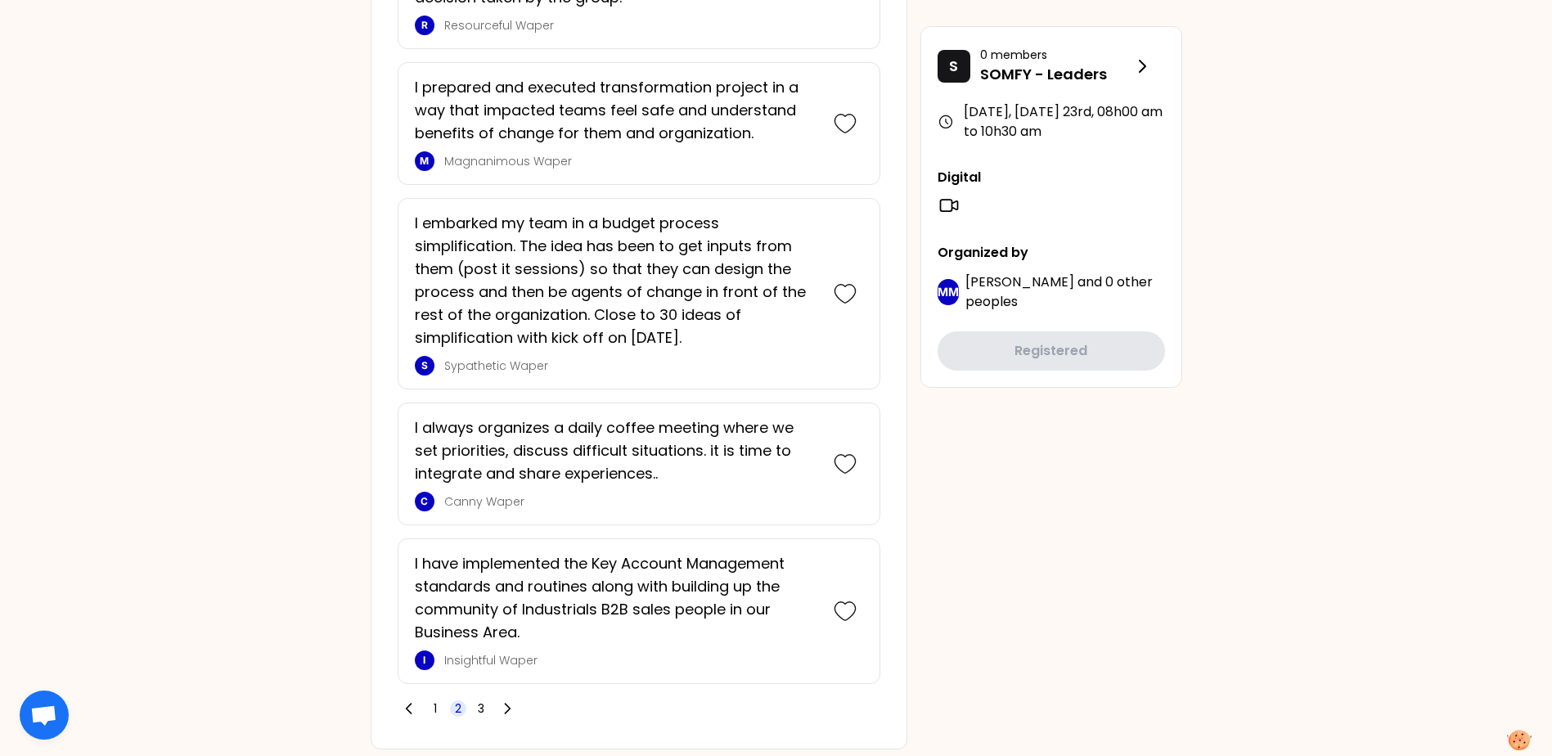
scroll to position [3748, 0]
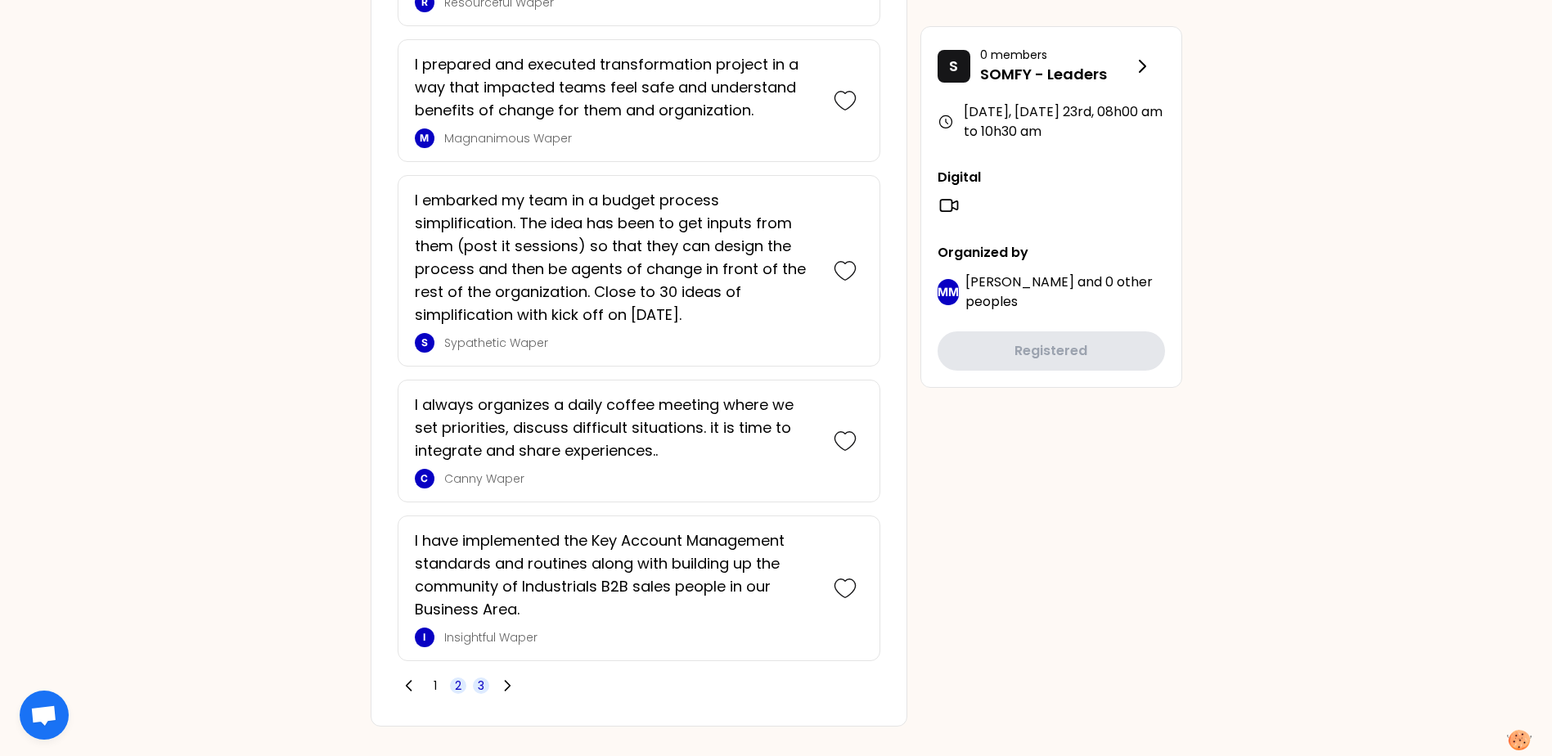
click at [479, 677] on span "3" at bounding box center [481, 685] width 7 height 16
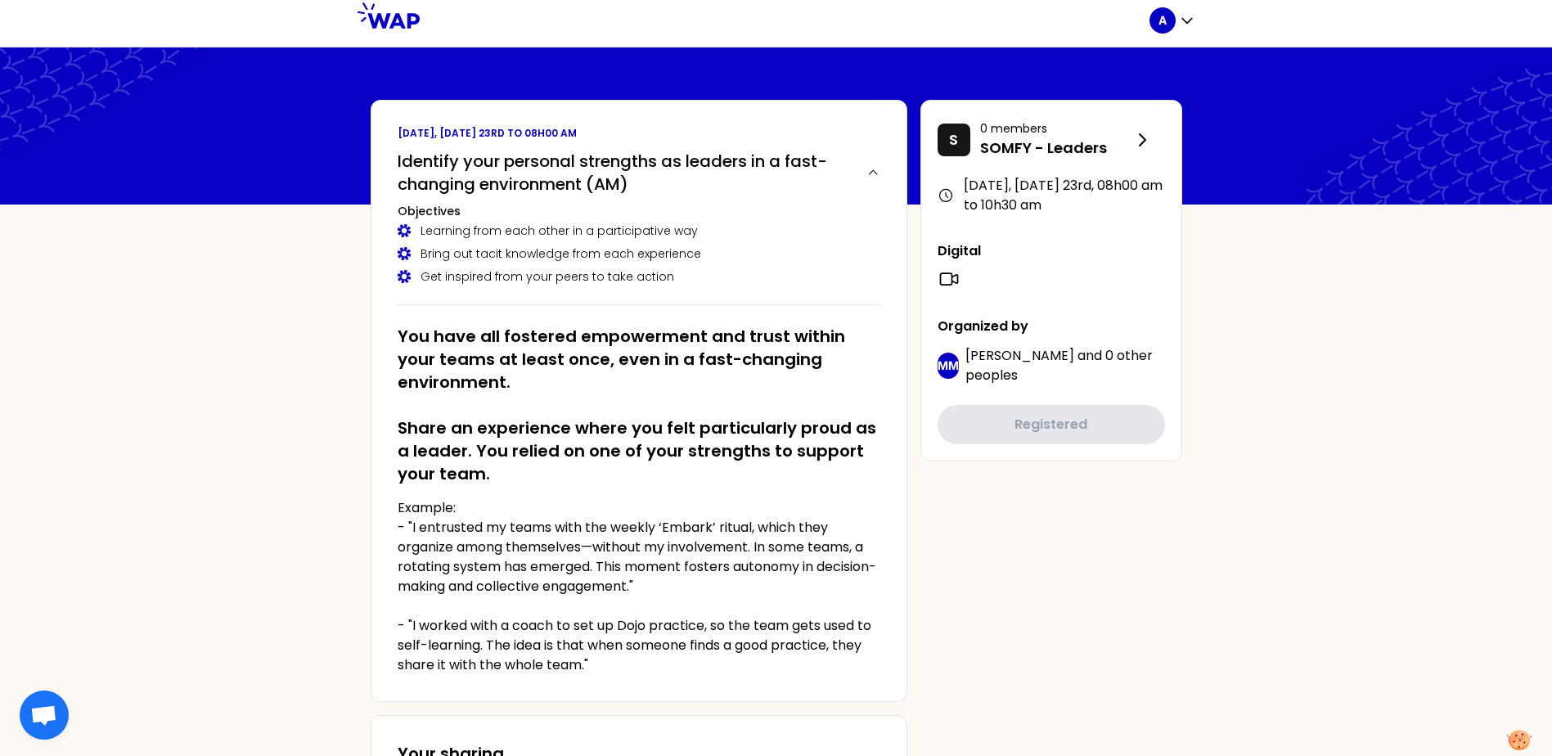
scroll to position [0, 0]
